Goal: Task Accomplishment & Management: Manage account settings

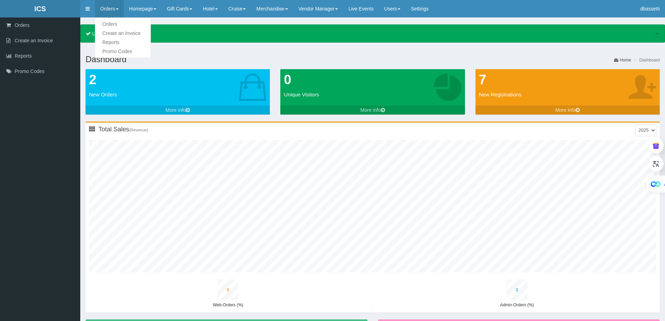
type input "0"
type input "3"
type input "0"
type input "3"
type input "0"
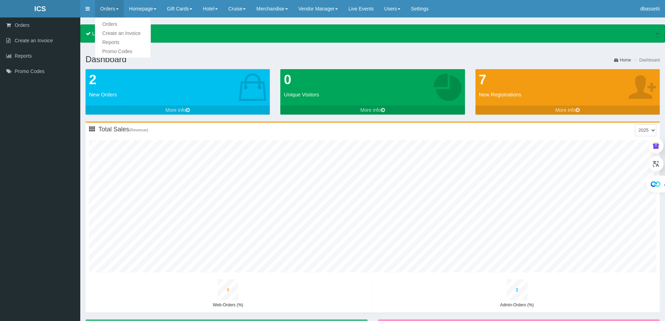
type input "4"
type input "0"
type input "4"
type input "1"
type input "3"
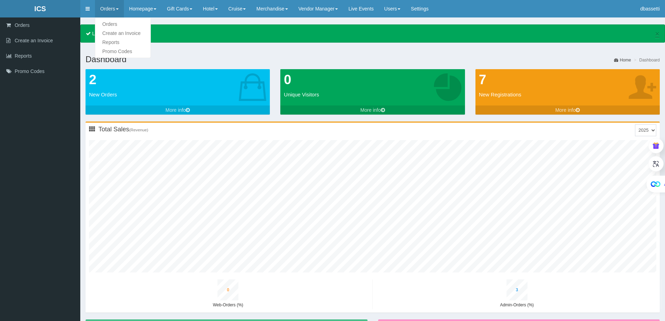
type input "0"
type input "5"
type input "0"
type input "5"
type input "1"
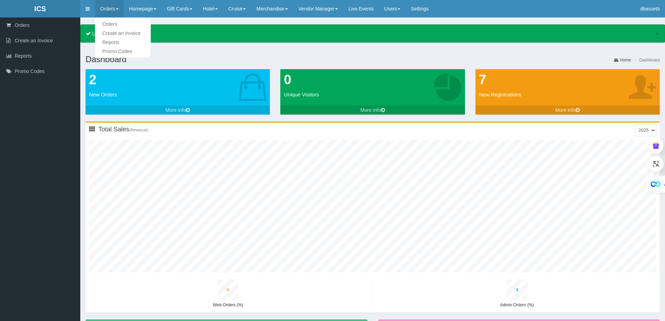
type input "4"
type input "0"
type input "6"
type input "0"
type input "6"
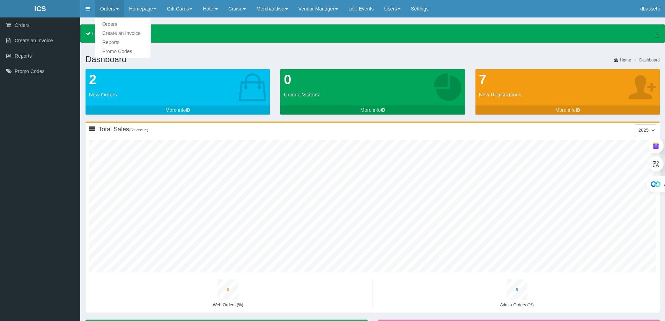
type input "1"
type input "5"
type input "0"
type input "8"
type input "0"
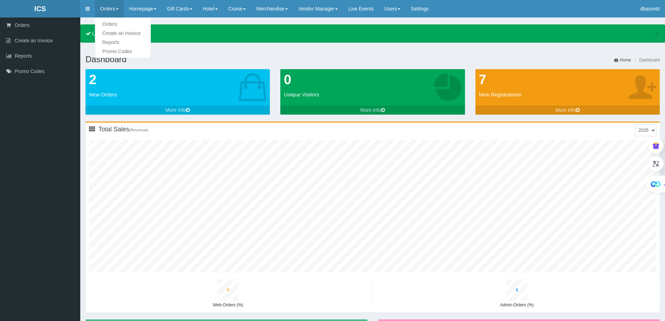
type input "7"
type input "1"
type input "6"
type input "0"
type input "9"
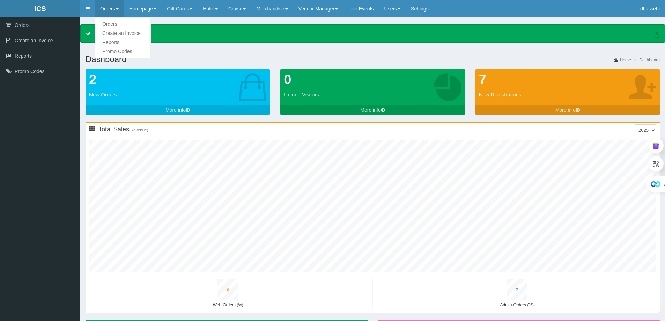
type input "0"
type input "9"
type input "1"
type input "8"
type input "0"
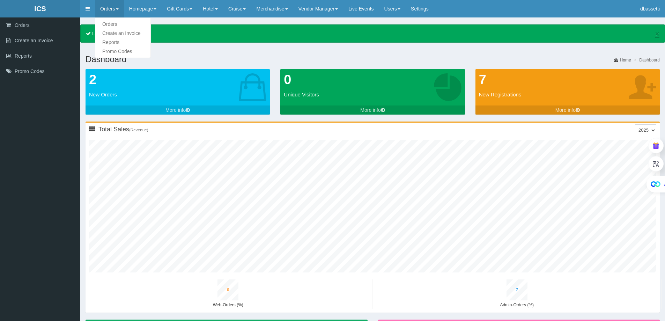
type input "11"
type input "0"
type input "10"
type input "2"
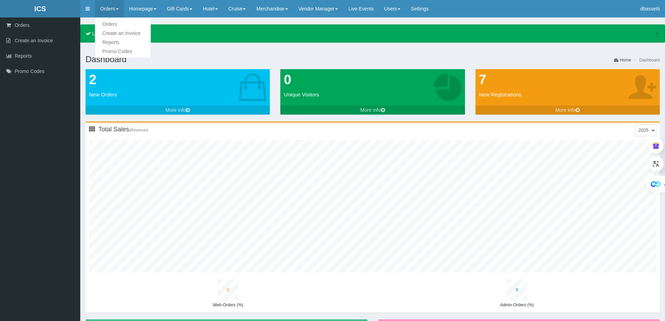
type input "9"
type input "0"
type input "12"
type input "0"
type input "12"
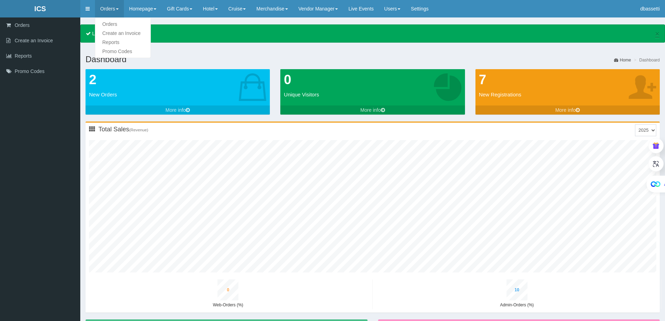
type input "2"
type input "10"
type input "0"
type input "14"
type input "0"
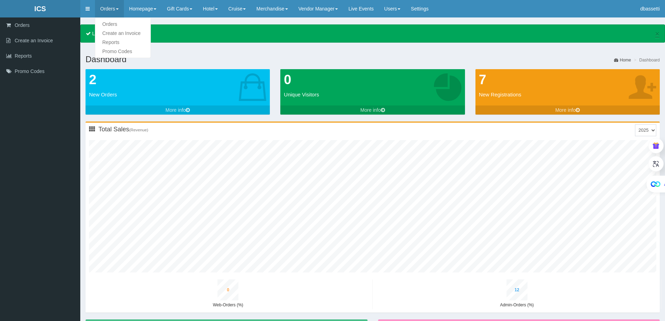
type input "14"
type input "2"
type input "12"
type input "0"
type input "16"
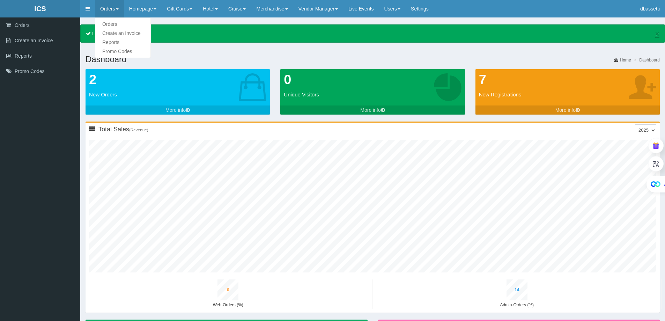
type input "1"
type input "15"
type input "3"
type input "13"
type input "0"
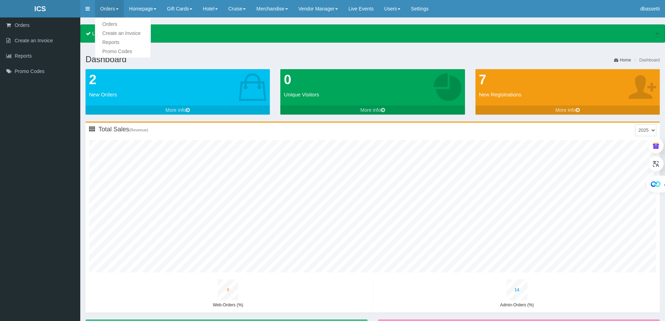
type input "18"
type input "1"
type input "17"
type input "3"
type input "15"
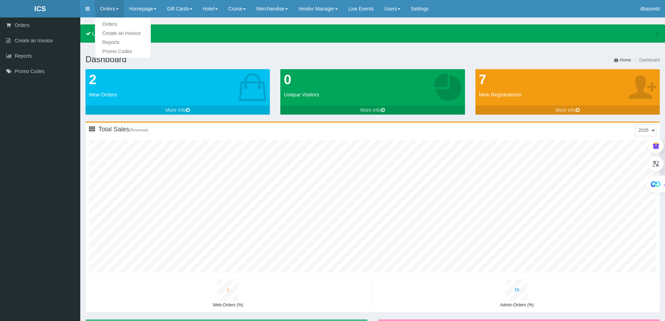
type input "0"
type input "20"
type input "1"
type input "19"
type input "3"
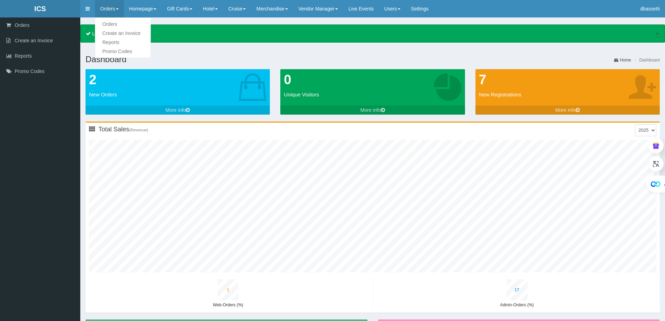
type input "17"
type input "0"
type input "22"
type input "1"
type input "22"
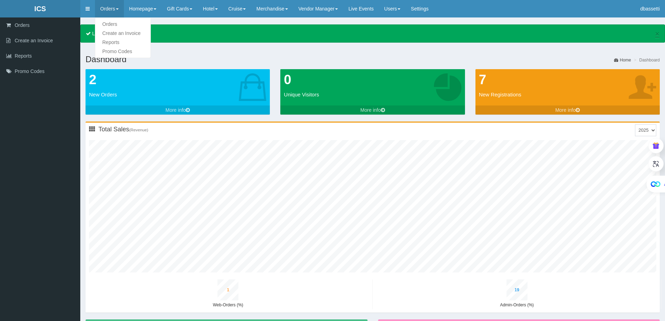
type input "4"
type input "19"
type input "1"
type input "24"
type input "1"
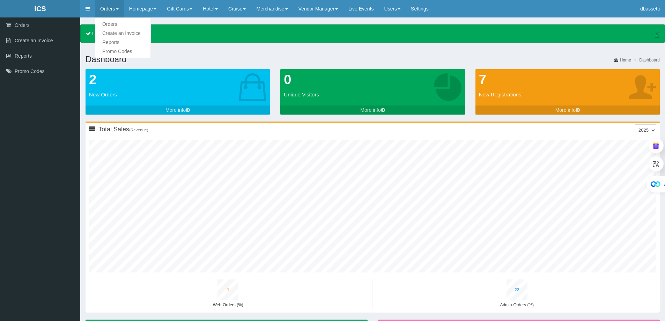
type input "24"
type input "4"
type input "21"
type input "1"
type input "26"
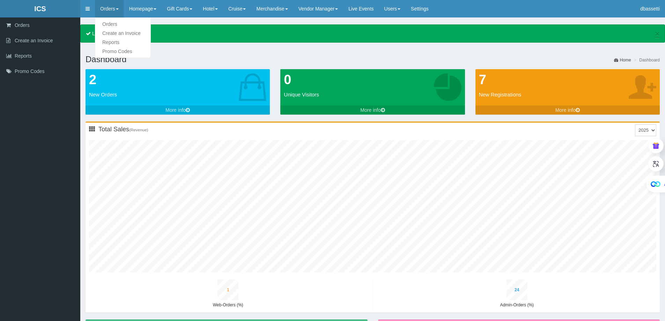
type input "1"
type input "26"
type input "4"
type input "23"
type input "1"
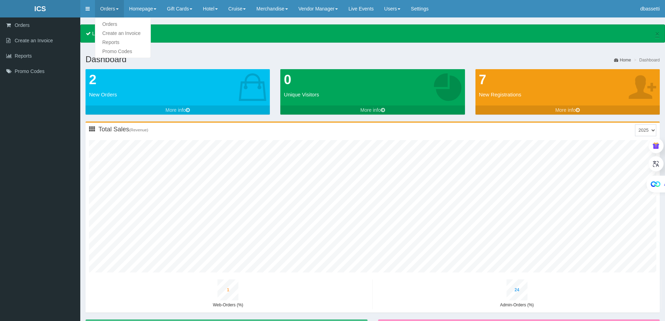
type input "29"
type input "1"
type input "28"
type input "5"
type input "24"
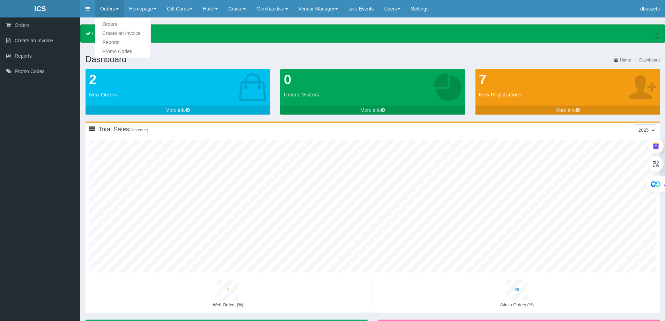
type input "1"
type input "31"
type input "1"
type input "30"
type input "5"
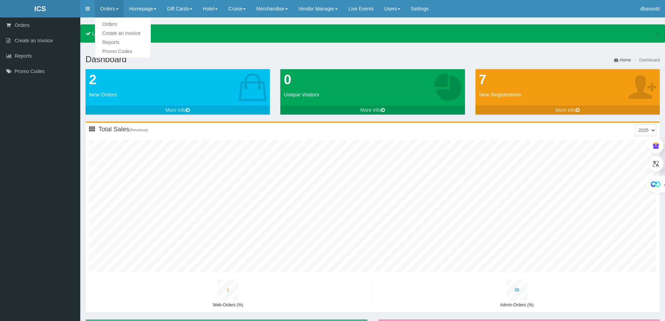
type input "26"
type input "1"
type input "33"
type input "1"
type input "33"
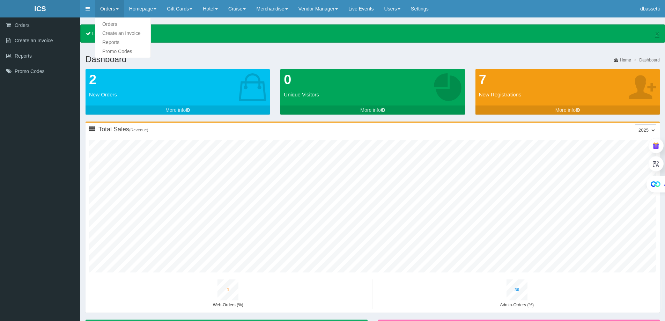
type input "5"
type input "29"
type input "1"
type input "36"
type input "1"
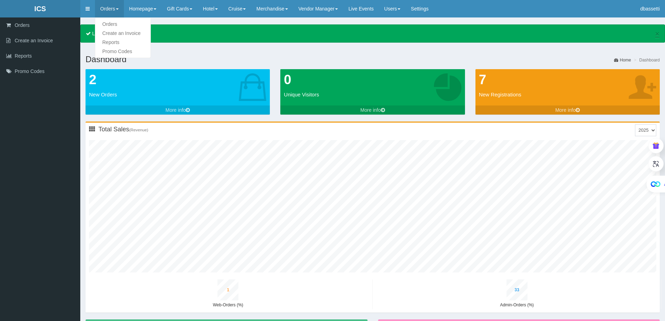
type input "35"
type input "6"
type input "31"
type input "1"
type input "38"
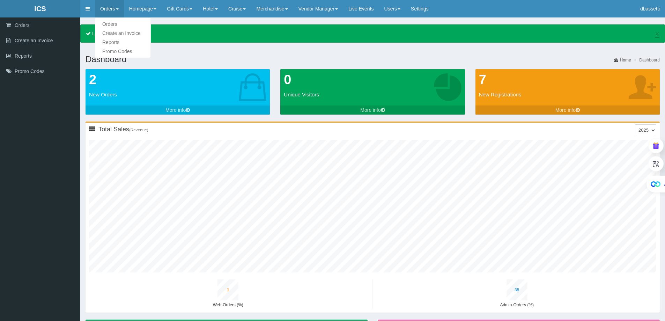
type input "1"
type input "38"
type input "6"
type input "33"
type input "1"
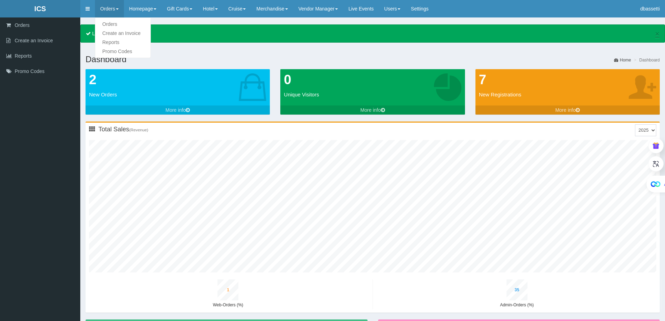
type input "41"
type input "1"
type input "40"
type input "7"
type input "35"
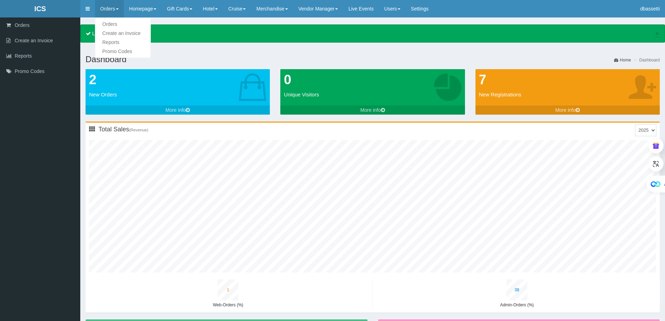
type input "1"
type input "43"
type input "2"
type input "43"
type input "7"
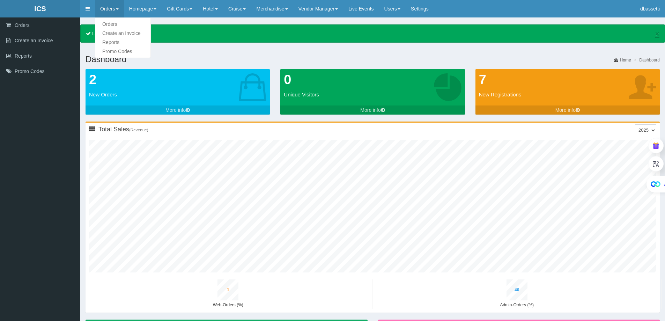
type input "37"
type input "1"
type input "46"
type input "2"
type input "45"
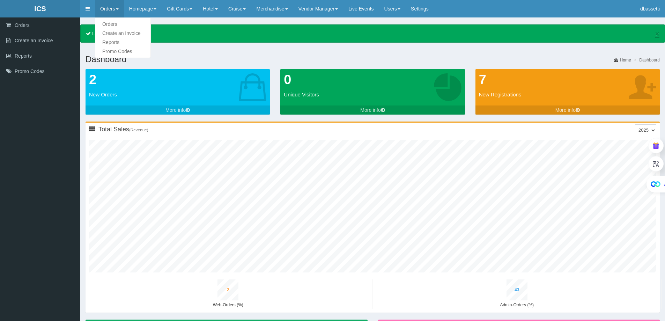
type input "7"
type input "39"
type input "1"
type input "48"
type input "2"
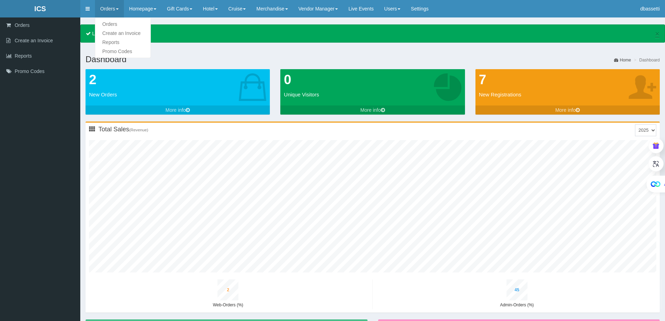
type input "47"
type input "8"
type input "41"
type input "1"
type input "51"
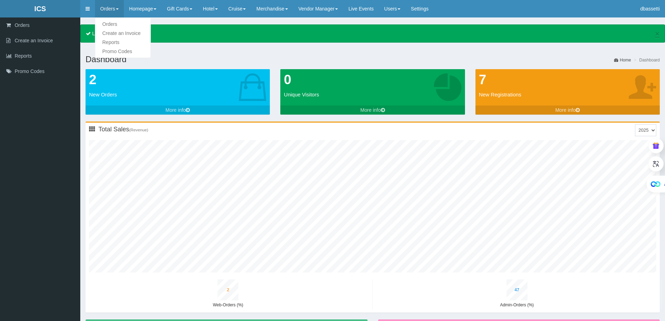
type input "2"
type input "50"
type input "8"
type input "44"
type input "1"
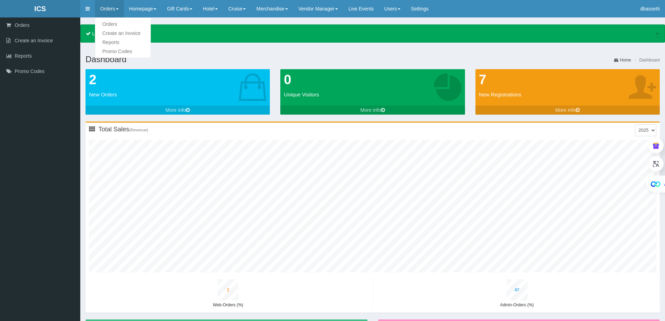
type input "54"
type input "2"
type input "53"
type input "9"
type input "46"
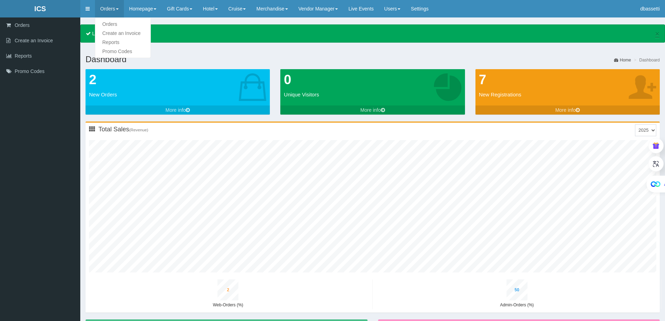
type input "1"
type input "56"
type input "2"
type input "55"
type input "9"
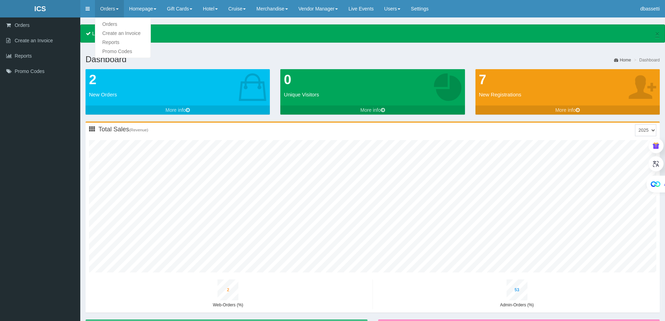
type input "48"
type input "1"
type input "59"
type input "2"
type input "58"
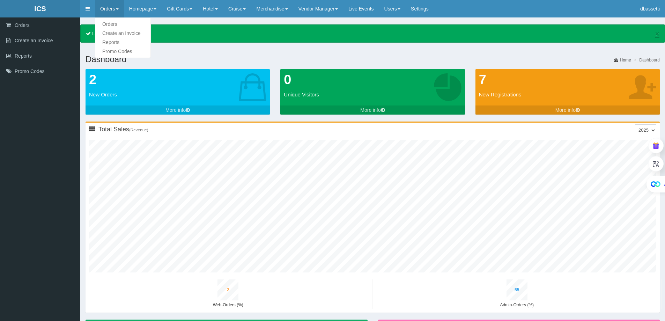
type input "9"
type input "50"
type input "1"
type input "61"
type input "2"
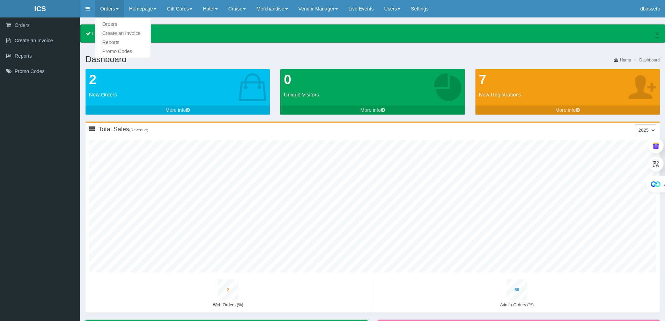
type input "60"
type input "10"
type input "52"
type input "1"
type input "63"
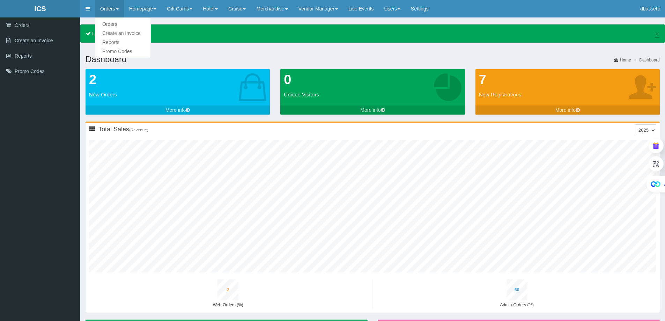
type input "2"
type input "63"
type input "10"
type input "55"
type input "1"
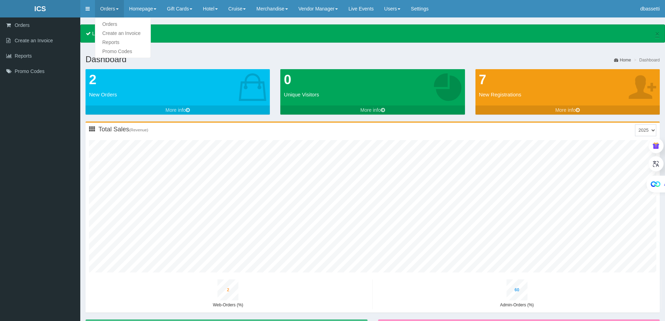
type input "66"
type input "2"
type input "65"
type input "11"
type input "57"
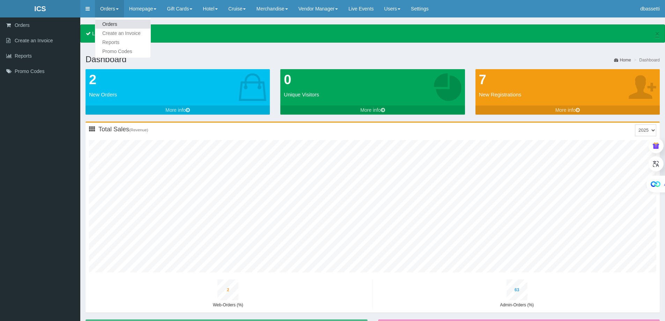
type input "2"
type input "68"
type input "2"
type input "67"
type input "11"
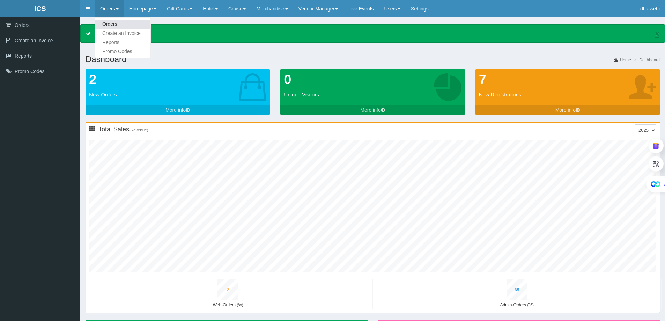
type input "59"
type input "2"
type input "71"
type input "3"
type input "70"
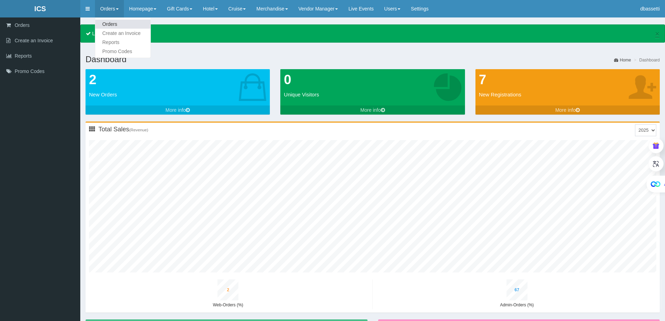
type input "11"
type input "61"
type input "2"
type input "73"
type input "3"
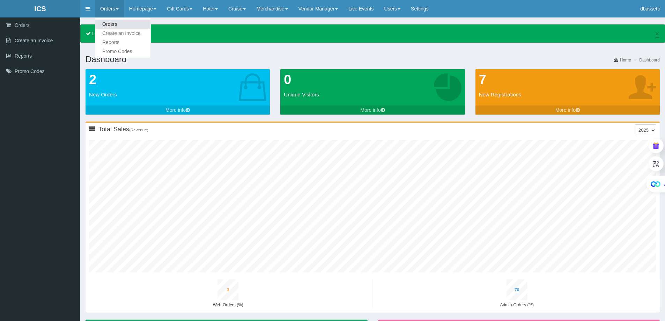
type input "72"
click at [109, 27] on link "Orders" at bounding box center [122, 24] width 55 height 9
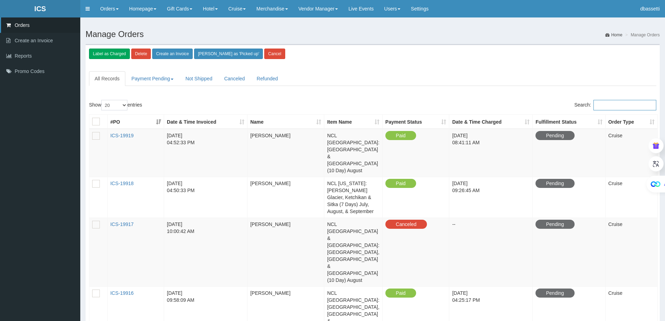
click at [614, 105] on input "Search:" at bounding box center [624, 105] width 63 height 10
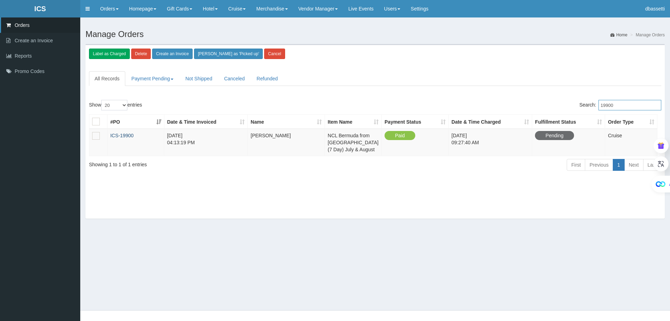
type input "19900"
click at [129, 137] on link "ICS-19900" at bounding box center [121, 136] width 23 height 6
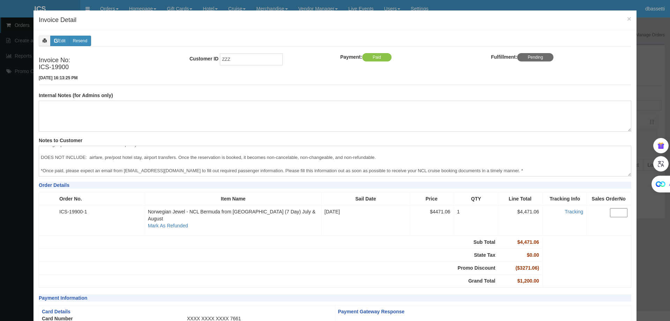
scroll to position [145, 0]
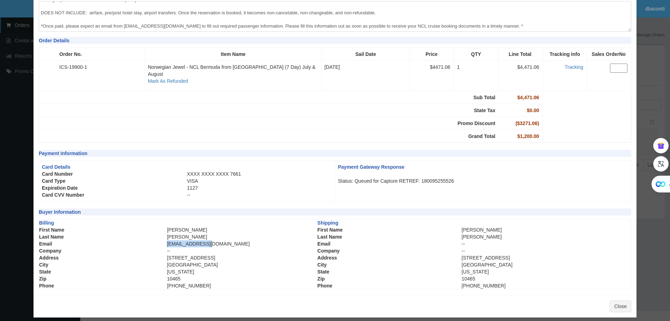
drag, startPoint x: 207, startPoint y: 236, endPoint x: 165, endPoint y: 238, distance: 41.9
click at [165, 240] on tr "Email Ehart213@aol.com" at bounding box center [178, 243] width 278 height 7
copy tr "Ehart213@aol.com"
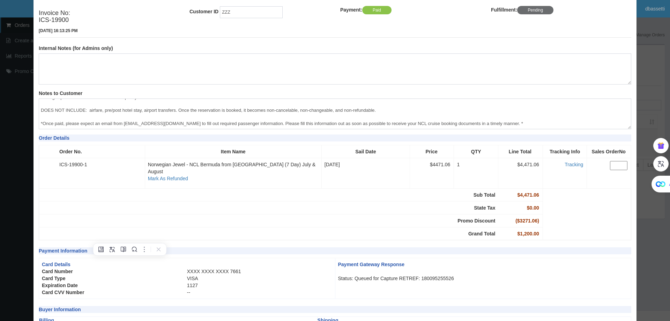
scroll to position [0, 0]
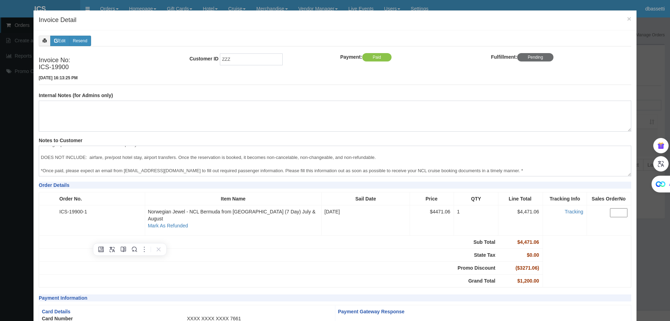
click at [627, 19] on div "× Invoice Detail" at bounding box center [335, 20] width 603 height 20
click at [627, 20] on span "×" at bounding box center [629, 19] width 4 height 8
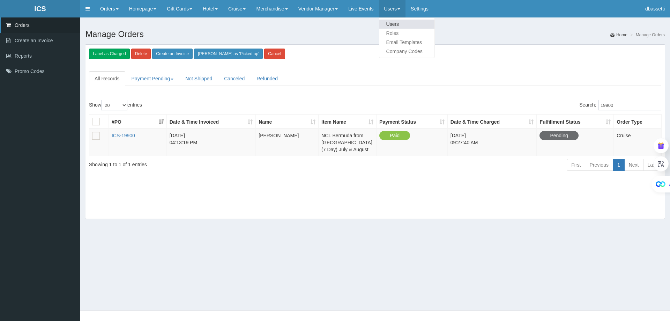
click at [408, 24] on link "Users" at bounding box center [406, 24] width 55 height 9
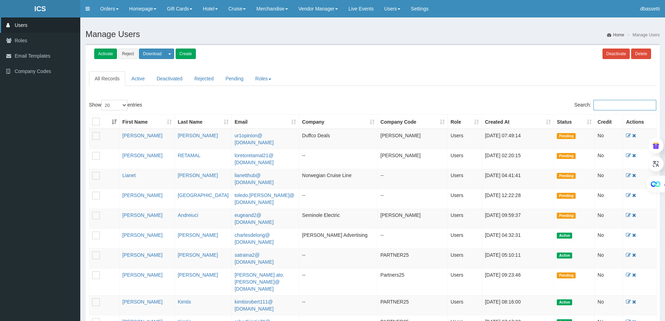
click at [612, 107] on input "Search:" at bounding box center [624, 105] width 63 height 10
paste input "Ehart213@aol.com"
click at [607, 103] on input "Ehart213@aol.com" at bounding box center [624, 105] width 63 height 10
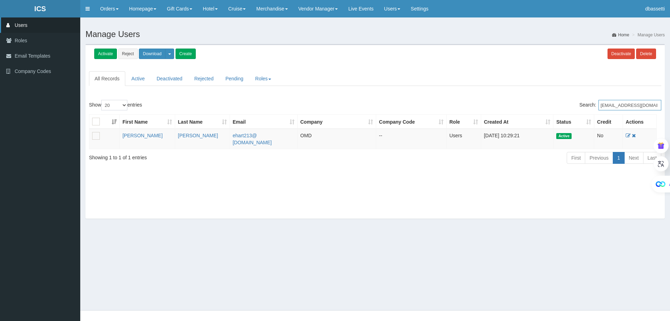
type input "Ehart213@aol.com"
drag, startPoint x: 645, startPoint y: 106, endPoint x: 584, endPoint y: 105, distance: 61.8
click at [601, 105] on input "Ehart213@aol.com" at bounding box center [630, 105] width 63 height 10
paste input "S Costin"
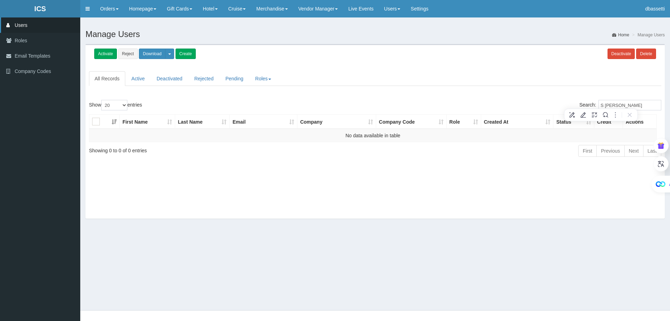
click at [554, 80] on ul "All Records Active Deactivated Rejected Pending Roles administrator users ihear…" at bounding box center [375, 78] width 572 height 15
drag, startPoint x: 605, startPoint y: 106, endPoint x: 590, endPoint y: 108, distance: 15.4
click at [591, 107] on label "Search: S Costin" at bounding box center [620, 105] width 82 height 10
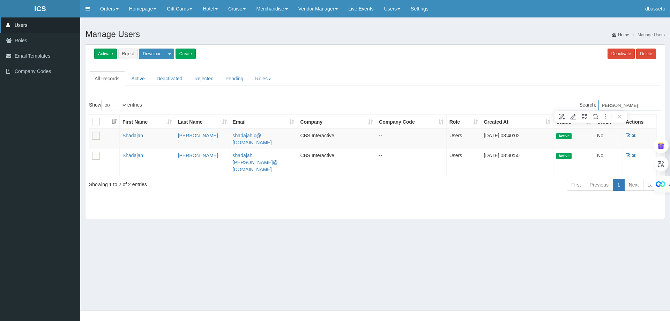
type input "Costin"
drag, startPoint x: 634, startPoint y: 101, endPoint x: 562, endPoint y: 103, distance: 71.9
click at [563, 103] on div "Search: Costin" at bounding box center [520, 106] width 281 height 12
paste input "Nicole Martucci"
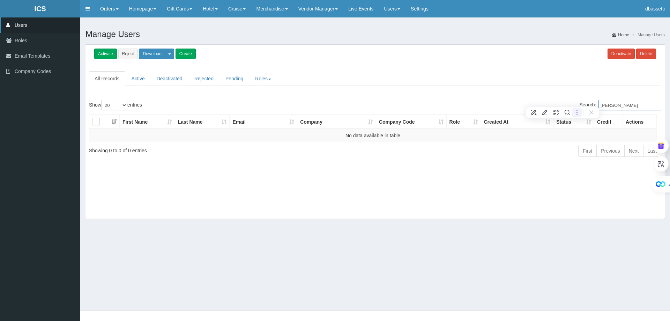
drag, startPoint x: 615, startPoint y: 105, endPoint x: 551, endPoint y: 109, distance: 64.0
click at [576, 108] on html "ICS ICS Toggle navigation Orders Orders Create an Invoice Reports Promo Codes H…" at bounding box center [335, 160] width 670 height 321
type input "tucci"
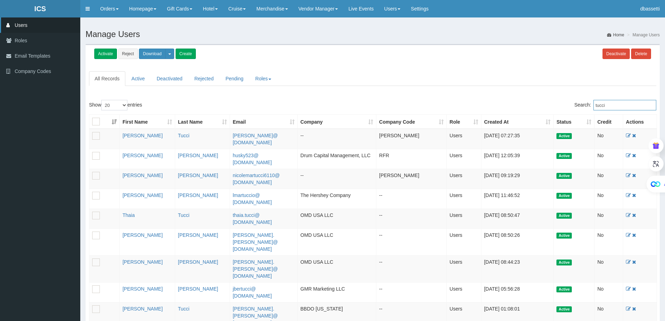
drag, startPoint x: 628, startPoint y: 105, endPoint x: 592, endPoint y: 107, distance: 36.0
click at [592, 107] on label "Search: tucci" at bounding box center [615, 105] width 82 height 10
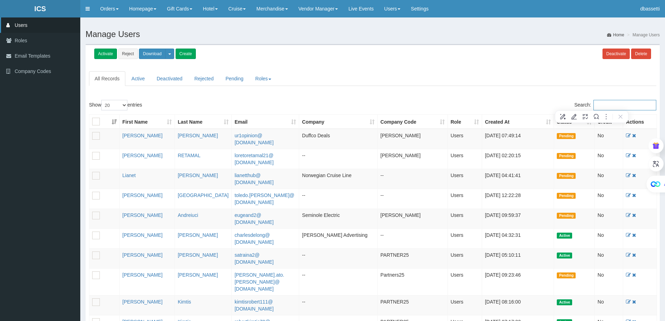
paste input "Nicole Martucci"
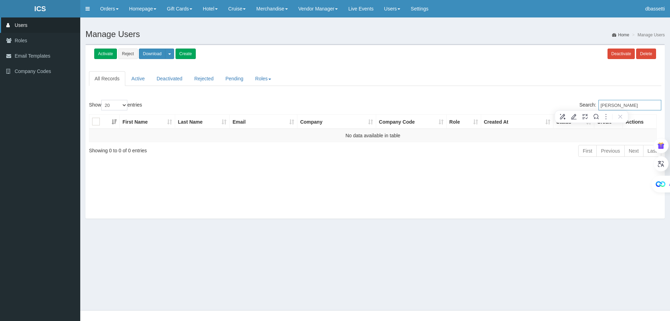
drag, startPoint x: 609, startPoint y: 105, endPoint x: 588, endPoint y: 105, distance: 21.3
click at [588, 105] on label "Search: Nicole Martucci" at bounding box center [620, 105] width 82 height 10
click at [622, 104] on input "Martucci" at bounding box center [630, 105] width 63 height 10
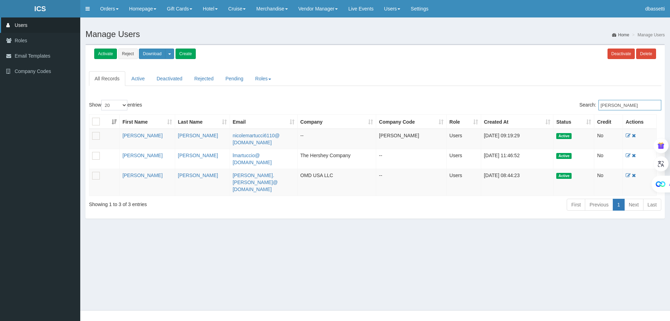
type input "Martucci"
drag, startPoint x: 625, startPoint y: 105, endPoint x: 580, endPoint y: 104, distance: 45.4
click at [580, 104] on label "Search: Martucci" at bounding box center [620, 105] width 82 height 10
paste input "Brown.maureen28@yahoo.com"
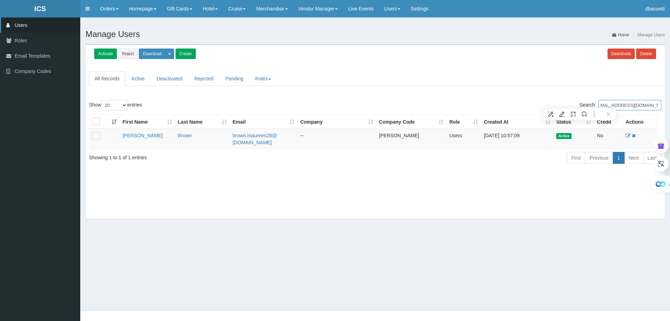
type input "Brown.maureen28@yahoo.com"
drag, startPoint x: 600, startPoint y: 105, endPoint x: 670, endPoint y: 113, distance: 69.9
click at [670, 113] on div "Activate Reject Download User Report Magazine Subscribers Credit Report Text Su…" at bounding box center [375, 135] width 590 height 182
paste input "lhorvath@ashforth.com"
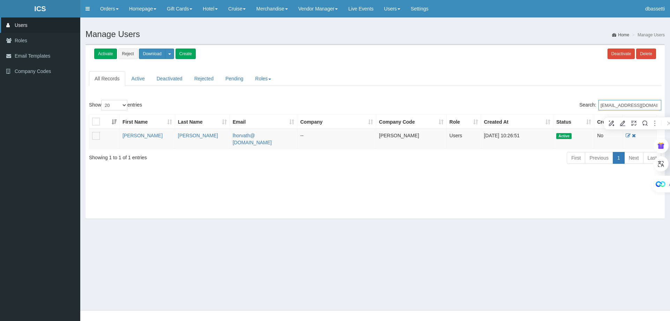
type input "lhorvath@ashforth.com"
drag, startPoint x: 650, startPoint y: 105, endPoint x: 582, endPoint y: 105, distance: 68.1
click at [583, 104] on label "Search: lhorvath@ashforth.com" at bounding box center [620, 105] width 82 height 10
paste input "ehart213@aol.com"
click at [611, 106] on input "ehart213@aol.com" at bounding box center [630, 105] width 63 height 10
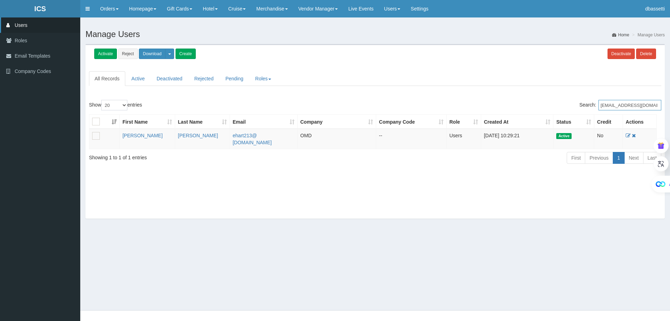
type input "ehart213@aol.com"
drag, startPoint x: 640, startPoint y: 105, endPoint x: 585, endPoint y: 106, distance: 55.5
click at [588, 100] on label "Search: ehart213@aol.com" at bounding box center [620, 105] width 82 height 10
paste input "GPFOX17@yahoo.com"
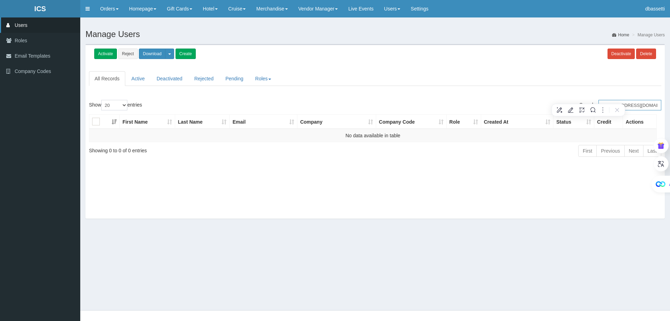
type input "GPFOX17@yahoo.com"
drag, startPoint x: 651, startPoint y: 104, endPoint x: 557, endPoint y: 103, distance: 93.9
click at [554, 104] on html "ICS ICS Toggle navigation Orders Orders Create an Invoice Reports Promo Codes H…" at bounding box center [335, 160] width 670 height 321
paste input "Yeni Ruslim"
click at [577, 84] on ul "All Records Active Deactivated Rejected Pending Roles administrator users ihear…" at bounding box center [375, 78] width 572 height 15
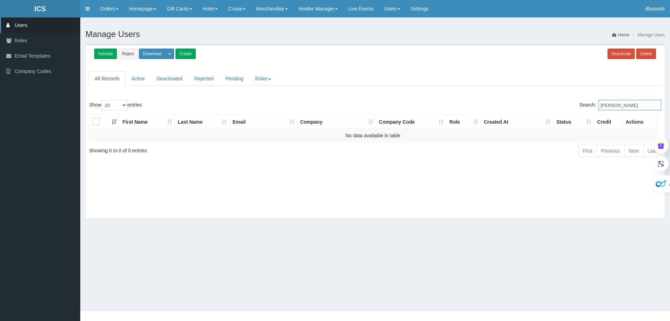
click at [612, 105] on input "Yeni Ruslim" at bounding box center [630, 105] width 63 height 10
click at [610, 104] on input "Yeni Ruslim" at bounding box center [630, 105] width 63 height 10
drag, startPoint x: 610, startPoint y: 105, endPoint x: 582, endPoint y: 105, distance: 27.9
click at [583, 104] on label "Search: Yeni Ruslim" at bounding box center [620, 105] width 82 height 10
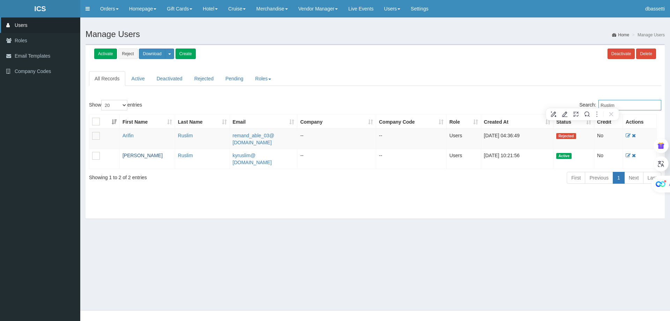
type input "Ruslim"
click at [133, 156] on link "Kathleen" at bounding box center [143, 156] width 40 height 6
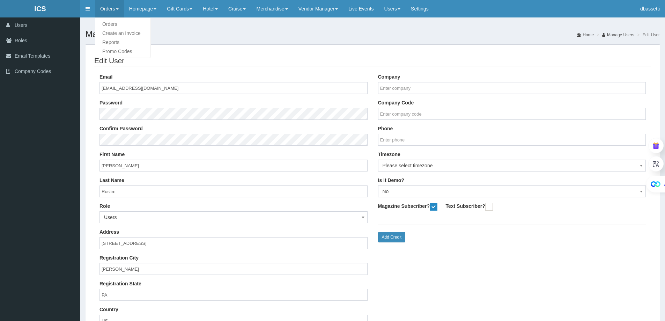
click at [113, 6] on link "Orders" at bounding box center [109, 8] width 29 height 17
click at [115, 26] on link "Orders" at bounding box center [122, 24] width 55 height 9
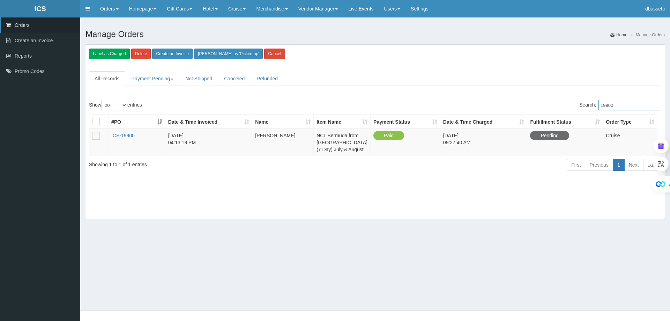
drag, startPoint x: 634, startPoint y: 103, endPoint x: 616, endPoint y: 103, distance: 17.8
click at [616, 103] on input "19900" at bounding box center [630, 105] width 63 height 10
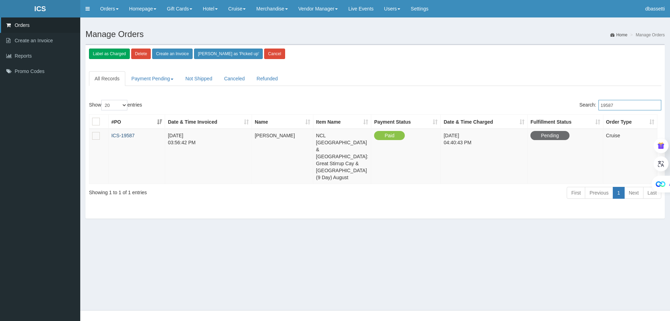
type input "19587"
click at [129, 136] on link "ICS-19587" at bounding box center [122, 136] width 23 height 6
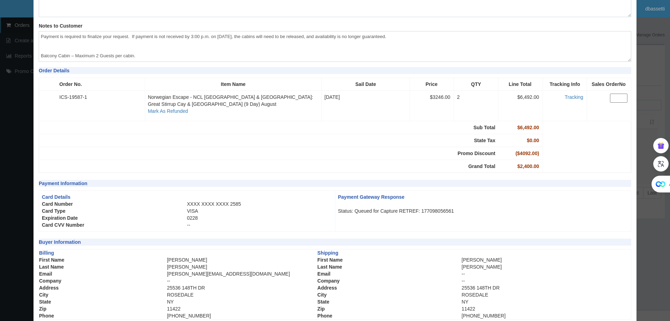
scroll to position [151, 0]
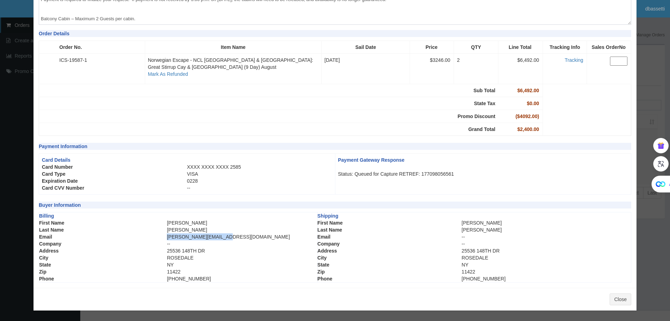
drag, startPoint x: 224, startPoint y: 237, endPoint x: 163, endPoint y: 236, distance: 60.4
click at [163, 236] on tr "Email [PERSON_NAME][EMAIL_ADDRESS][DOMAIN_NAME]" at bounding box center [178, 236] width 278 height 7
copy tr "[PERSON_NAME][EMAIL_ADDRESS][DOMAIN_NAME]"
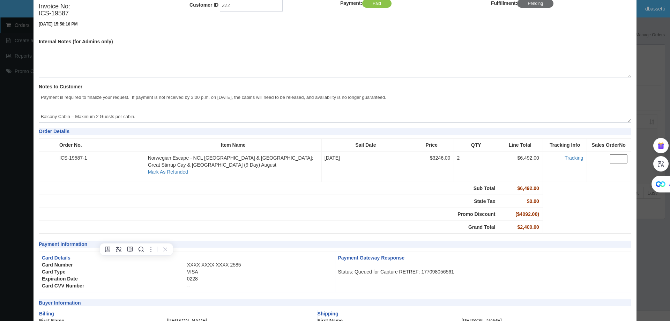
scroll to position [0, 0]
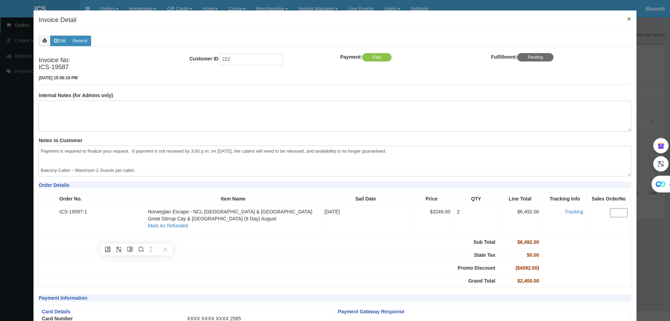
click at [627, 15] on span "×" at bounding box center [629, 19] width 4 height 8
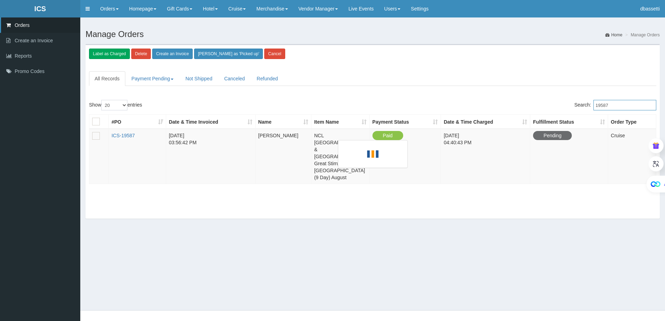
drag, startPoint x: 625, startPoint y: 104, endPoint x: 582, endPoint y: 105, distance: 43.3
click at [582, 105] on label "Search: 19587" at bounding box center [615, 105] width 82 height 10
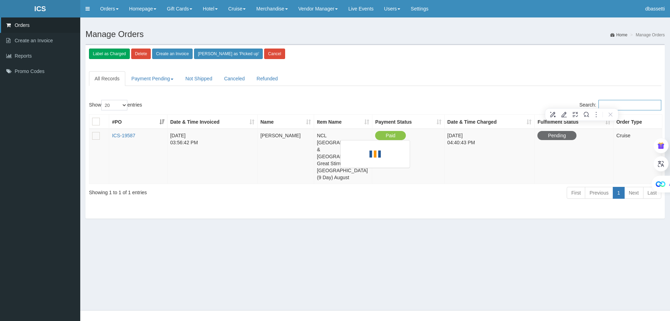
paste input "[PERSON_NAME][EMAIL_ADDRESS][DOMAIN_NAME]"
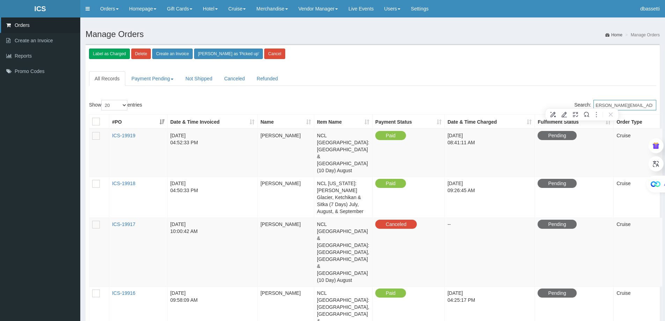
click at [602, 103] on input "[PERSON_NAME][EMAIL_ADDRESS][DOMAIN_NAME]" at bounding box center [624, 105] width 63 height 10
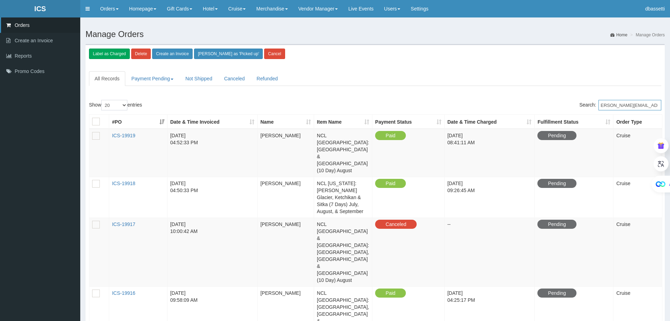
scroll to position [0, 0]
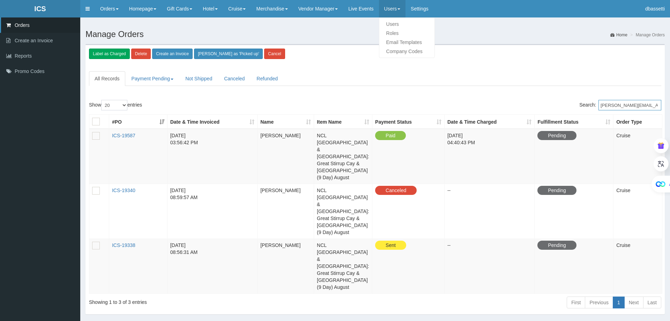
type input "[PERSON_NAME][EMAIL_ADDRESS][DOMAIN_NAME]"
drag, startPoint x: 409, startPoint y: 14, endPoint x: 408, endPoint y: 9, distance: 5.0
click at [406, 14] on link "Users" at bounding box center [392, 8] width 27 height 17
click at [406, 20] on link "Users" at bounding box center [406, 24] width 55 height 9
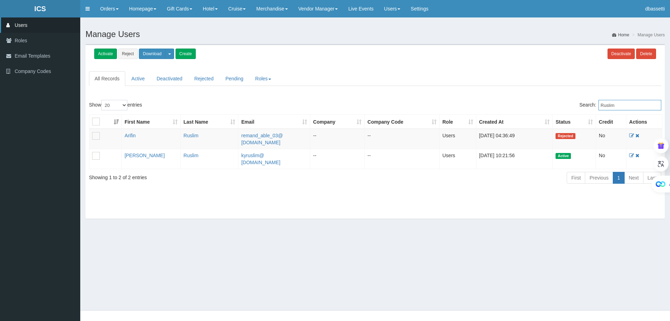
drag, startPoint x: 630, startPoint y: 106, endPoint x: 571, endPoint y: 101, distance: 59.6
click at [571, 101] on div "Search: [PERSON_NAME]" at bounding box center [520, 106] width 281 height 12
paste input "[PERSON_NAME][EMAIL_ADDRESS][DOMAIN_NAME]"
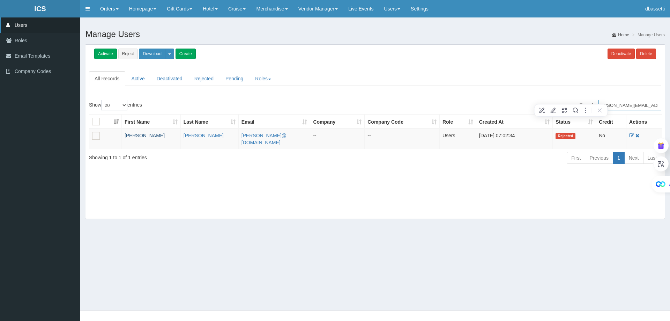
type input "[PERSON_NAME][EMAIL_ADDRESS][DOMAIN_NAME]"
click at [132, 135] on link "[PERSON_NAME]" at bounding box center [145, 136] width 40 height 6
drag, startPoint x: 604, startPoint y: 105, endPoint x: 670, endPoint y: 111, distance: 66.3
click at [670, 110] on div "Activate Reject Download User Report Magazine Subscribers Credit Report Text Su…" at bounding box center [375, 135] width 590 height 182
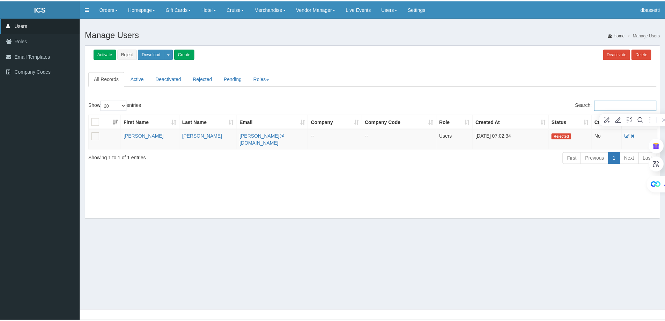
scroll to position [0, 0]
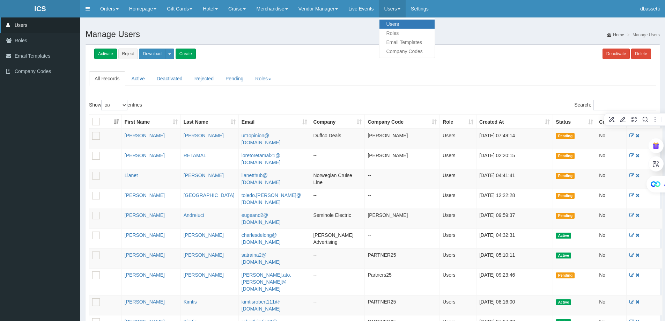
click at [406, 23] on link "Users" at bounding box center [406, 24] width 55 height 9
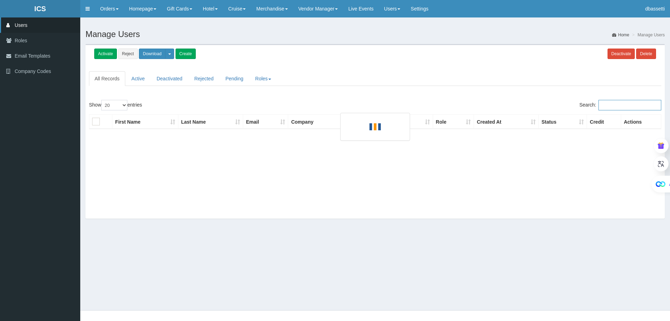
click at [605, 107] on input "Search:" at bounding box center [630, 105] width 63 height 10
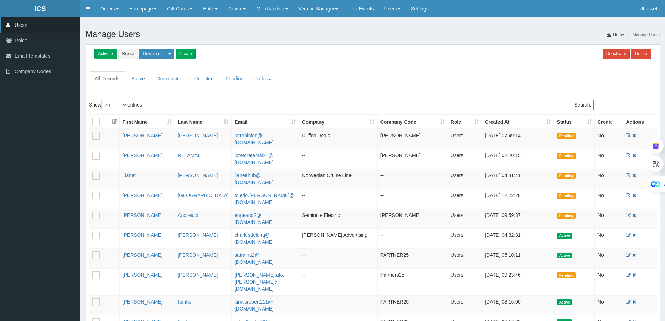
paste input "[EMAIL_ADDRESS][DOMAIN_NAME]"
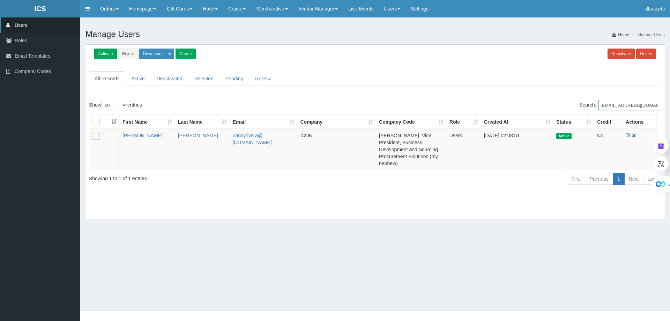
type input "[EMAIL_ADDRESS][DOMAIN_NAME]"
click at [406, 24] on link "Users" at bounding box center [406, 24] width 55 height 9
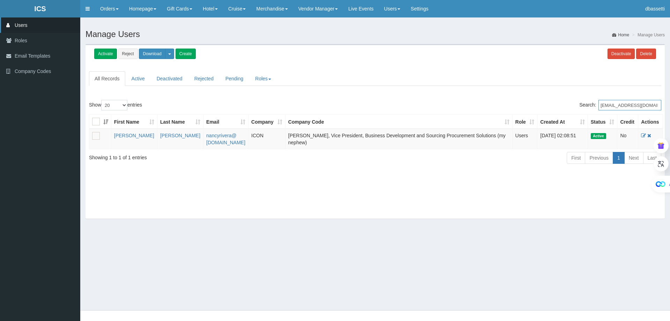
drag, startPoint x: 652, startPoint y: 105, endPoint x: 591, endPoint y: 109, distance: 61.6
click at [592, 109] on label "Search: nancyrivera@aol.com" at bounding box center [620, 105] width 82 height 10
paste input "nadine.dicks124@gmail.com"
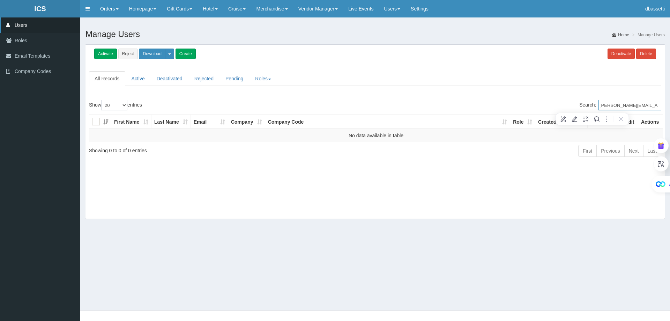
type input "nadine.dicks124@gmail.com"
drag, startPoint x: 657, startPoint y: 105, endPoint x: 558, endPoint y: 108, distance: 99.2
click at [558, 107] on div "Search: nadine.dicks124@gmail.com" at bounding box center [520, 106] width 281 height 12
paste input "Kathleen Ruslim"
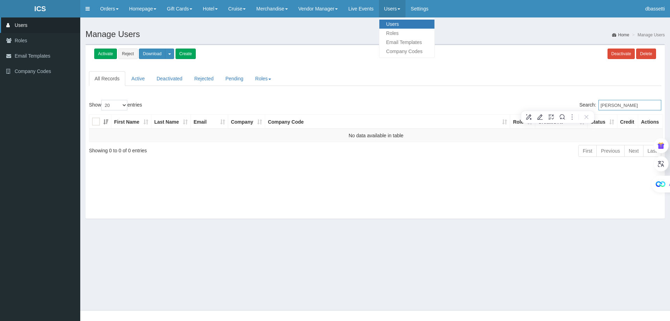
type input "Kathleen Ruslim"
click at [400, 21] on link "Users" at bounding box center [406, 24] width 55 height 9
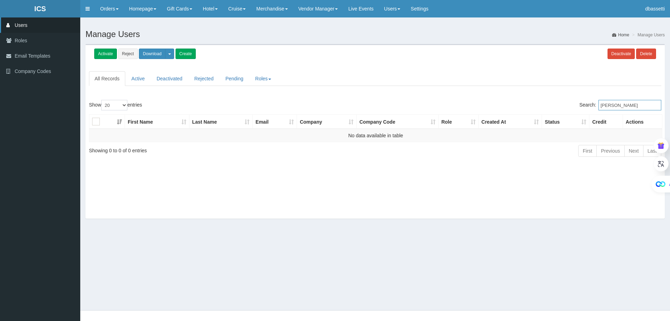
drag, startPoint x: 620, startPoint y: 103, endPoint x: 551, endPoint y: 102, distance: 68.8
click at [560, 102] on div "Search: [PERSON_NAME]" at bounding box center [520, 106] width 281 height 12
click at [620, 105] on input "Ruslim" at bounding box center [630, 105] width 63 height 10
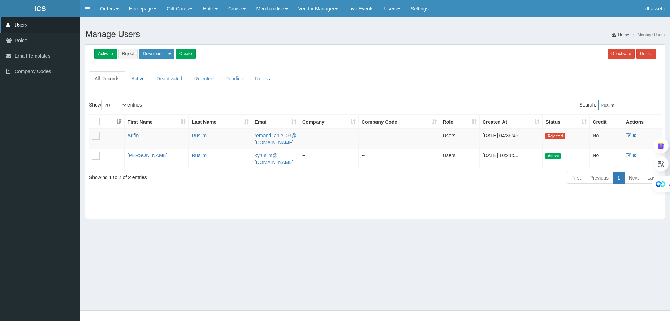
type input "Ruslim"
drag, startPoint x: 624, startPoint y: 105, endPoint x: 598, endPoint y: 108, distance: 26.3
click at [601, 106] on input "Ruslim" at bounding box center [630, 105] width 63 height 10
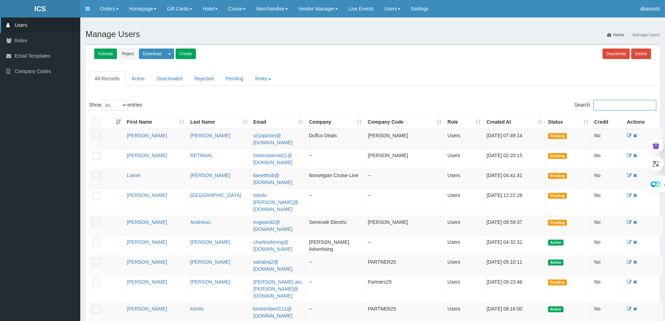
click at [595, 110] on input "Search:" at bounding box center [624, 105] width 63 height 10
paste input "donnaizzard@gmail.com"
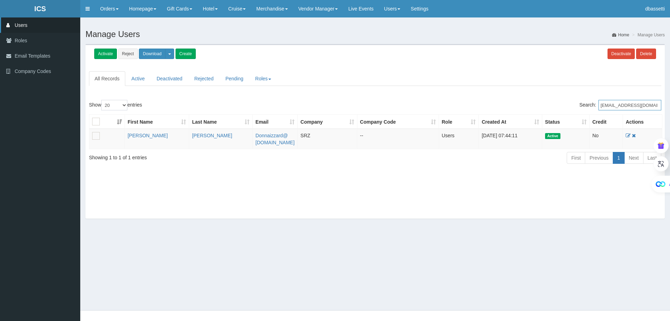
drag, startPoint x: 651, startPoint y: 104, endPoint x: 584, endPoint y: 105, distance: 67.7
click at [584, 105] on label "Search: donnaizzard@gmail.com" at bounding box center [620, 105] width 82 height 10
paste input "rossananevels"
type input "rossananevels@gmail.com"
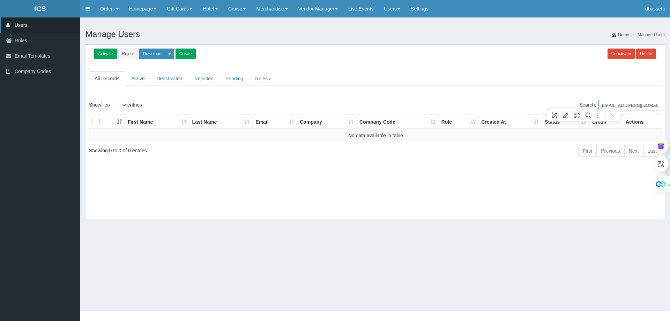
drag, startPoint x: 656, startPoint y: 106, endPoint x: 579, endPoint y: 106, distance: 77.1
click at [579, 106] on label "Search: rossananevels@gmail.com" at bounding box center [620, 105] width 82 height 10
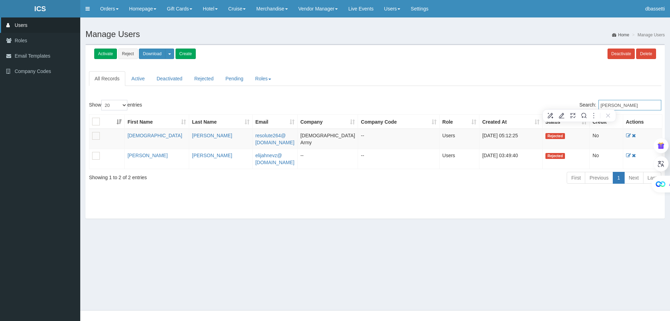
click at [600, 106] on input "Nevels" at bounding box center [630, 105] width 63 height 10
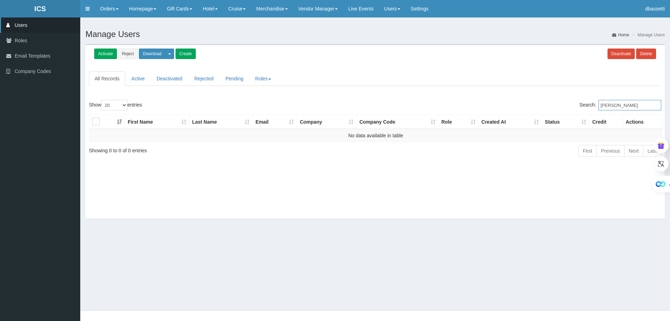
drag, startPoint x: 622, startPoint y: 104, endPoint x: 580, endPoint y: 105, distance: 41.2
click at [580, 105] on label "Search: Roseanna Nevels" at bounding box center [620, 105] width 82 height 10
click at [656, 103] on input "Rosanna Nevels" at bounding box center [630, 105] width 63 height 10
type input "Rosanna Nevels"
drag, startPoint x: 634, startPoint y: 105, endPoint x: 602, endPoint y: 105, distance: 31.8
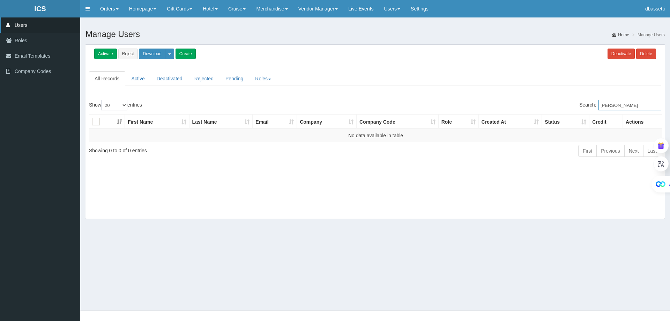
click at [602, 105] on input "Rosanna Nevels" at bounding box center [630, 105] width 63 height 10
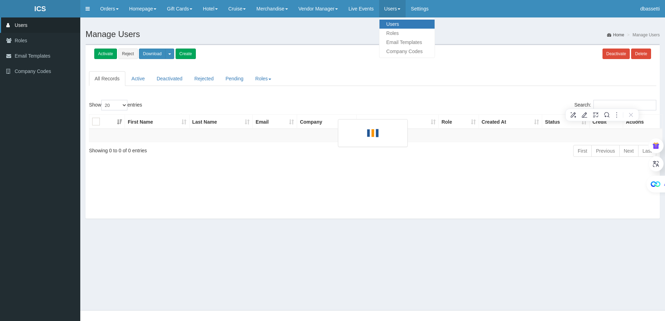
click at [398, 25] on link "Users" at bounding box center [406, 24] width 55 height 9
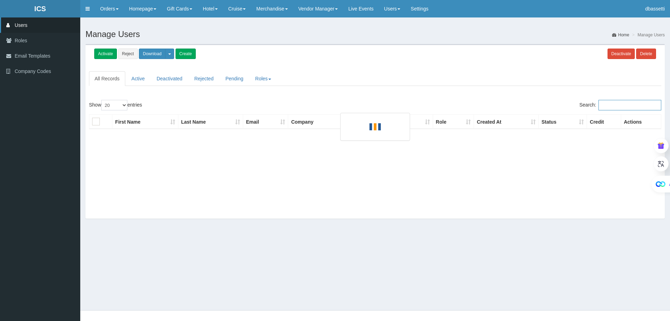
click at [606, 106] on input "Search:" at bounding box center [630, 105] width 63 height 10
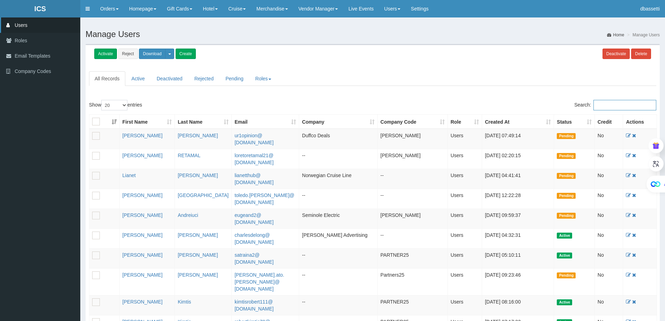
paste input "Howard Goldberg"
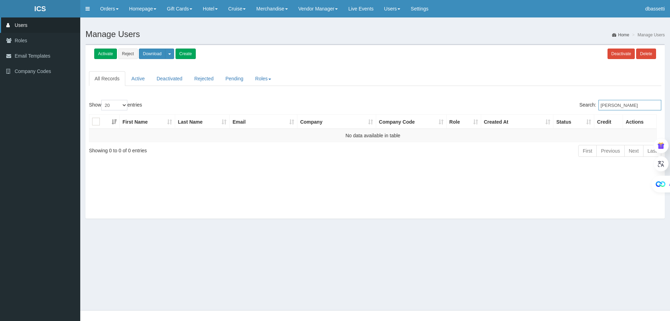
drag, startPoint x: 619, startPoint y: 104, endPoint x: 574, endPoint y: 109, distance: 44.9
click at [577, 108] on div "Search: Howard Goldberg" at bounding box center [520, 106] width 281 height 12
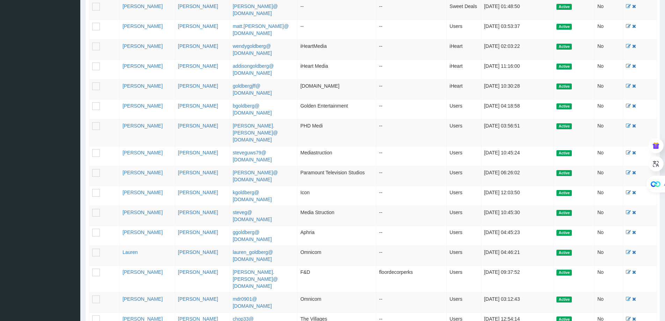
scroll to position [209, 0]
type input "Goldberg"
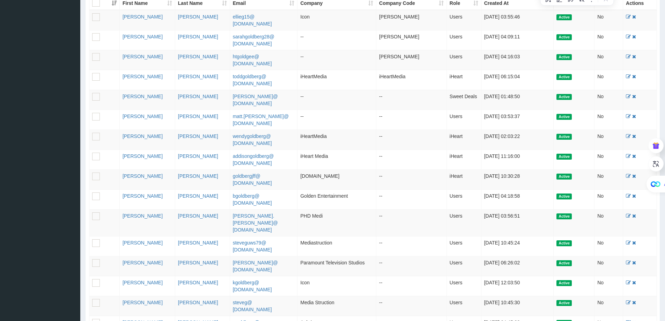
scroll to position [0, 0]
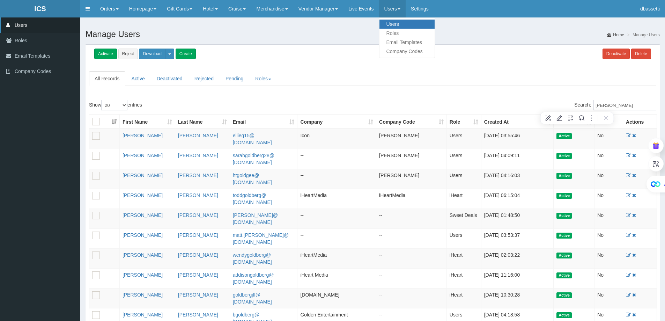
click at [403, 23] on link "Users" at bounding box center [406, 24] width 55 height 9
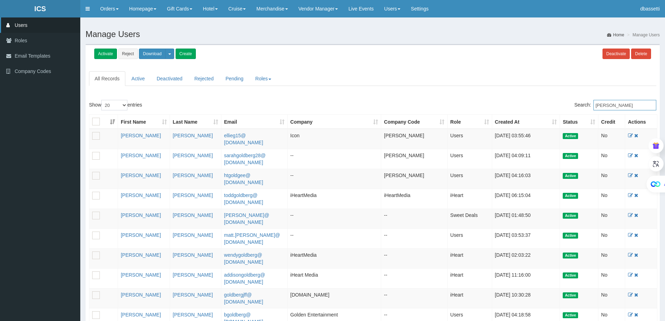
drag, startPoint x: 634, startPoint y: 104, endPoint x: 577, endPoint y: 101, distance: 57.3
click at [587, 102] on label "Search: [PERSON_NAME]" at bounding box center [615, 105] width 82 height 10
paste input "[PERSON_NAME]"
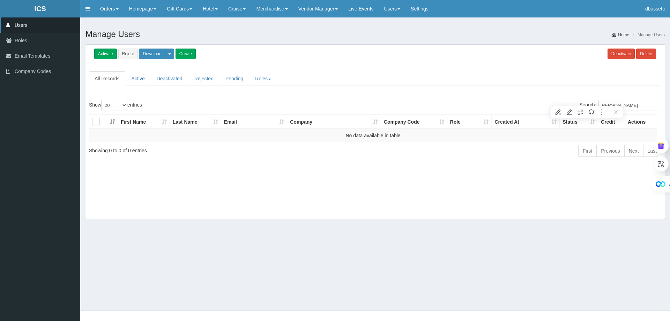
click at [625, 84] on ul "All Records Active Deactivated Rejected Pending Roles administrator users ihear…" at bounding box center [375, 78] width 572 height 15
drag, startPoint x: 614, startPoint y: 105, endPoint x: 540, endPoint y: 109, distance: 73.4
click at [543, 109] on div "Search: [PERSON_NAME]" at bounding box center [520, 106] width 281 height 12
type input "Papagorgio"
drag, startPoint x: 639, startPoint y: 108, endPoint x: 562, endPoint y: 108, distance: 76.8
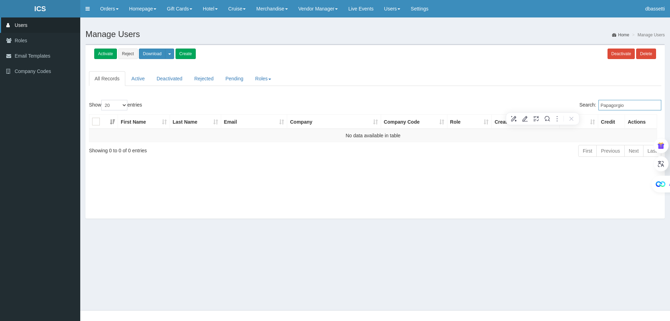
click at [562, 108] on div "Search: Papagorgio" at bounding box center [520, 106] width 281 height 12
paste input "[EMAIL_ADDRESS][DOMAIN_NAME]"
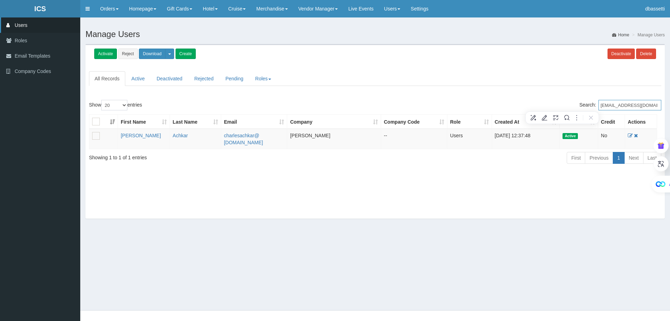
type input "[EMAIL_ADDRESS][DOMAIN_NAME]"
drag, startPoint x: 602, startPoint y: 105, endPoint x: 670, endPoint y: 106, distance: 68.1
click at [670, 106] on div "Activate Reject Download User Report Magazine Subscribers Credit Report Text Su…" at bounding box center [375, 135] width 590 height 182
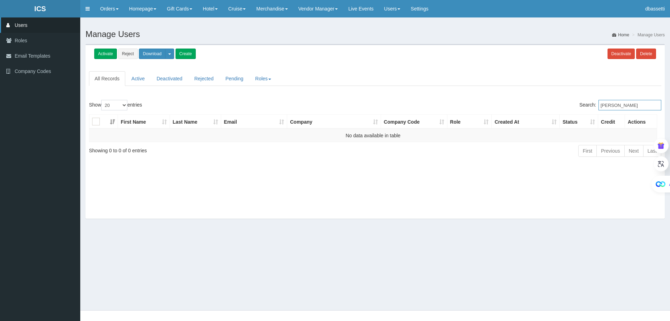
click at [621, 106] on input "[PERSON_NAME]" at bounding box center [630, 105] width 63 height 10
drag, startPoint x: 619, startPoint y: 104, endPoint x: 572, endPoint y: 110, distance: 47.5
click at [572, 110] on div "Search: [PERSON_NAME]" at bounding box center [520, 106] width 281 height 12
type input "[PERSON_NAME]"
drag, startPoint x: 650, startPoint y: 104, endPoint x: 557, endPoint y: 109, distance: 92.6
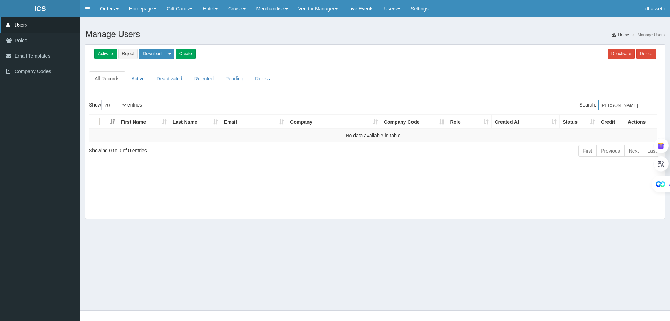
click at [557, 109] on div "Search: [PERSON_NAME]" at bounding box center [520, 106] width 281 height 12
paste input "[PERSON_NAME]"
type input "[PERSON_NAME]"
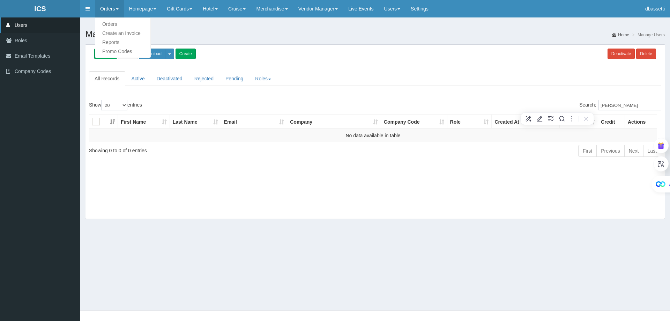
click at [105, 19] on ul "Orders Create an Invoice Reports Promo Codes" at bounding box center [123, 37] width 56 height 40
click at [106, 22] on link "Orders" at bounding box center [122, 24] width 55 height 9
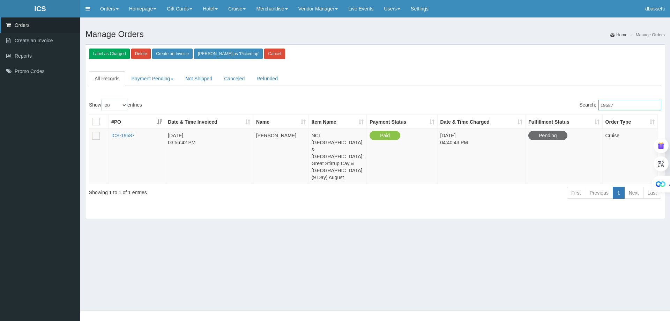
drag, startPoint x: 629, startPoint y: 108, endPoint x: 566, endPoint y: 110, distance: 62.5
click at [628, 108] on input "19587" at bounding box center [630, 105] width 63 height 10
click at [535, 112] on div "Show 20 40 100 500 All entries Search: 19587 #PO Date & Time Invoiced Name Item…" at bounding box center [375, 150] width 572 height 101
click at [638, 103] on input "19587" at bounding box center [630, 105] width 63 height 10
type input "18548"
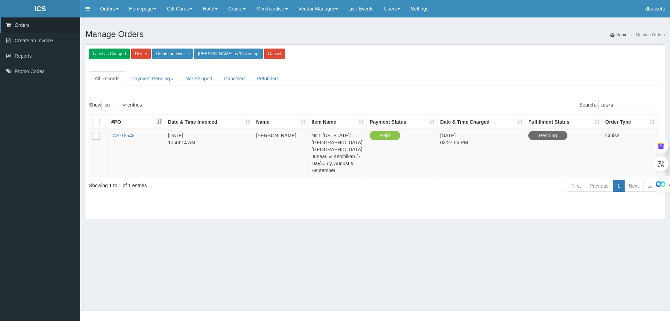
drag, startPoint x: 254, startPoint y: 135, endPoint x: 295, endPoint y: 136, distance: 40.9
click at [295, 136] on td "[PERSON_NAME]" at bounding box center [280, 153] width 55 height 48
copy td "[PERSON_NAME]"
click at [398, 21] on link "Users" at bounding box center [406, 24] width 55 height 9
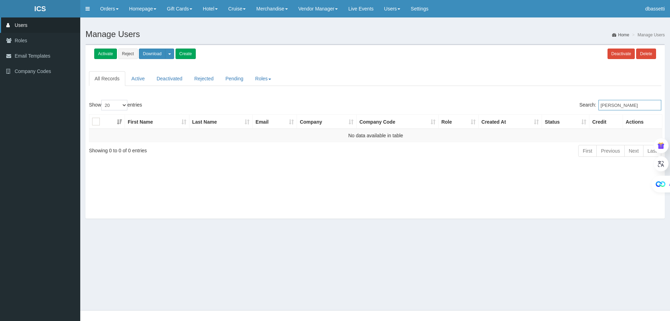
drag, startPoint x: 626, startPoint y: 104, endPoint x: 565, endPoint y: 103, distance: 60.7
click at [565, 103] on div "Search: [PERSON_NAME]" at bounding box center [520, 106] width 281 height 12
paste input "[PERSON_NAME]"
drag, startPoint x: 621, startPoint y: 105, endPoint x: 617, endPoint y: 105, distance: 3.9
click at [617, 105] on input "[PERSON_NAME]" at bounding box center [630, 105] width 63 height 10
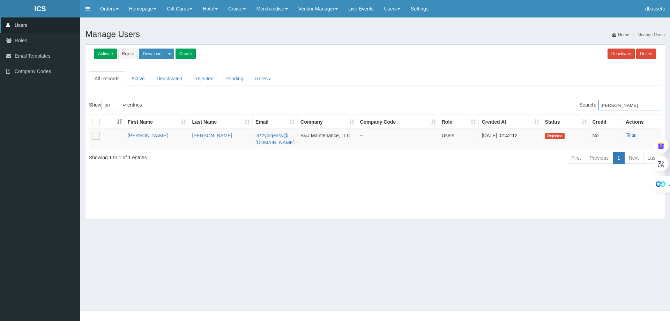
type input "[PERSON_NAME]"
click at [112, 20] on link "Orders" at bounding box center [122, 24] width 55 height 9
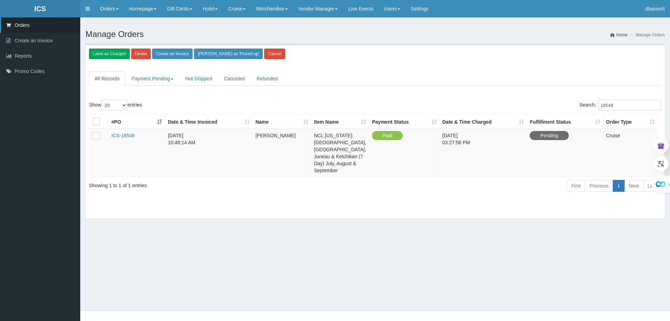
drag, startPoint x: 258, startPoint y: 135, endPoint x: 297, endPoint y: 135, distance: 39.1
click at [297, 135] on td "[PERSON_NAME]" at bounding box center [282, 153] width 59 height 48
click at [290, 136] on td "[PERSON_NAME]" at bounding box center [282, 153] width 59 height 48
click at [277, 133] on td "[PERSON_NAME]" at bounding box center [282, 153] width 59 height 48
click at [121, 135] on link "ICS-18548" at bounding box center [122, 136] width 23 height 6
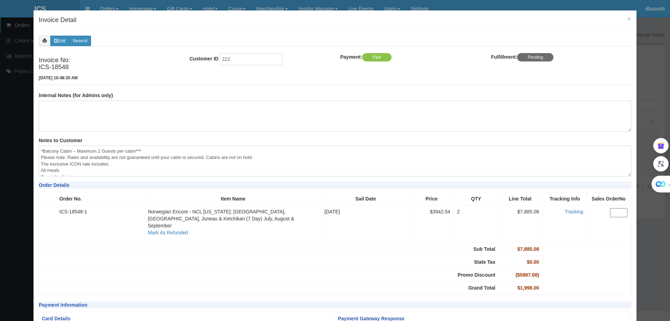
click at [622, 17] on h4 "Invoice Detail" at bounding box center [335, 20] width 593 height 9
click at [627, 21] on span "×" at bounding box center [629, 19] width 4 height 8
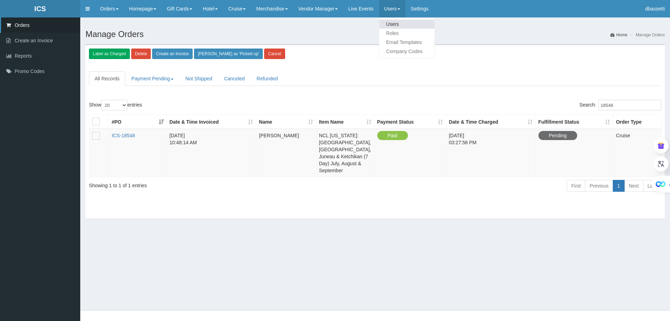
click at [405, 24] on link "Users" at bounding box center [406, 24] width 55 height 9
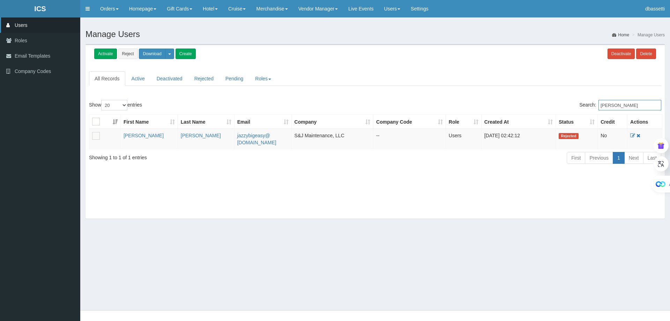
drag, startPoint x: 615, startPoint y: 101, endPoint x: 558, endPoint y: 107, distance: 57.6
click at [558, 107] on div "Search: [PERSON_NAME]" at bounding box center [520, 106] width 281 height 12
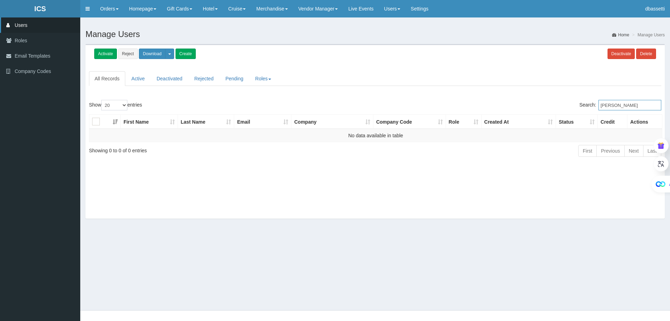
type input "[PERSON_NAME]"
drag, startPoint x: 640, startPoint y: 103, endPoint x: 586, endPoint y: 108, distance: 55.0
click at [590, 106] on label "Search: [PERSON_NAME]" at bounding box center [620, 105] width 82 height 10
type input "[PERSON_NAME]"
click at [400, 6] on link "Users" at bounding box center [392, 8] width 27 height 17
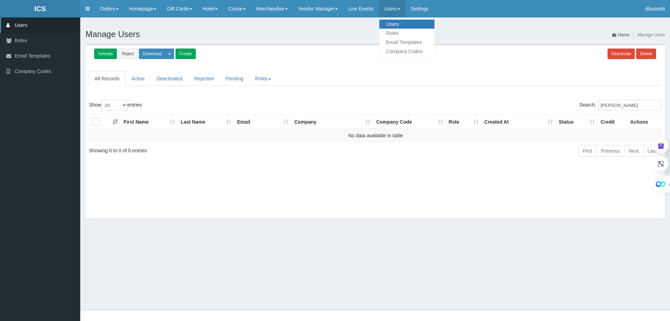
click at [404, 26] on link "Users" at bounding box center [406, 24] width 55 height 9
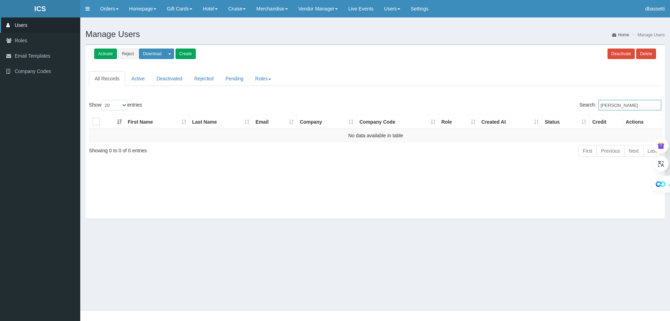
drag, startPoint x: 613, startPoint y: 105, endPoint x: 575, endPoint y: 102, distance: 37.8
click at [579, 103] on label "Search: Marie Kang" at bounding box center [620, 105] width 82 height 10
click at [627, 106] on input "Kang" at bounding box center [630, 105] width 63 height 10
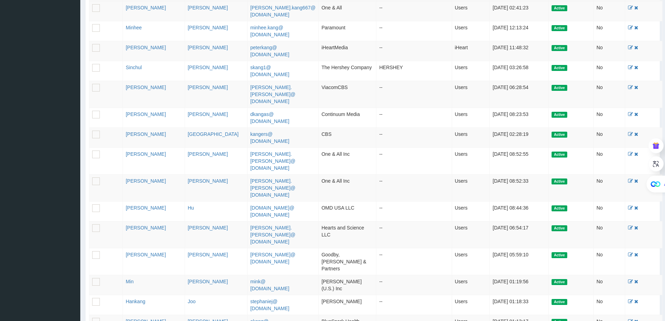
scroll to position [175, 0]
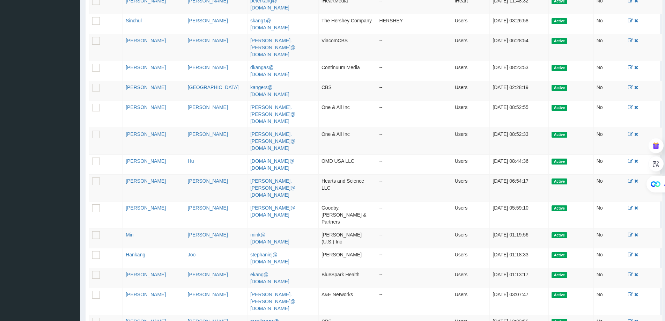
type input "Kang"
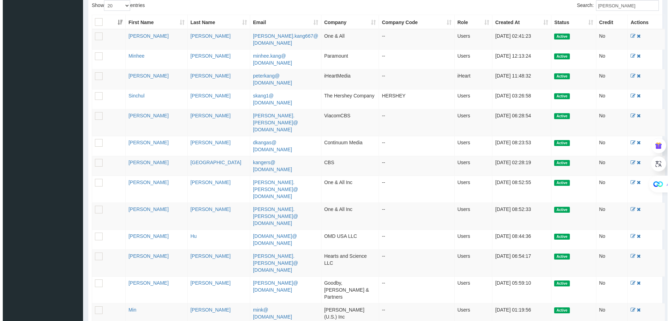
scroll to position [0, 0]
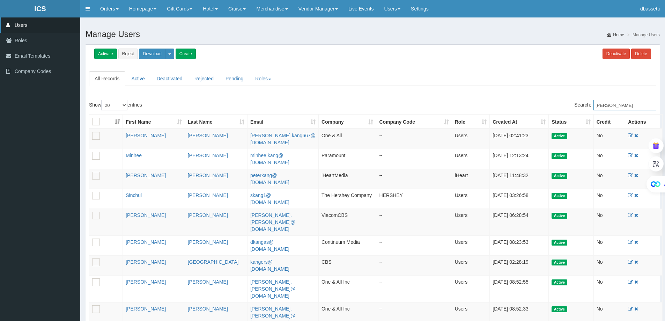
drag, startPoint x: 620, startPoint y: 107, endPoint x: 563, endPoint y: 103, distance: 57.7
click at [563, 103] on div "Search: Kang" at bounding box center [517, 106] width 279 height 12
paste input "Laurie Oberti"
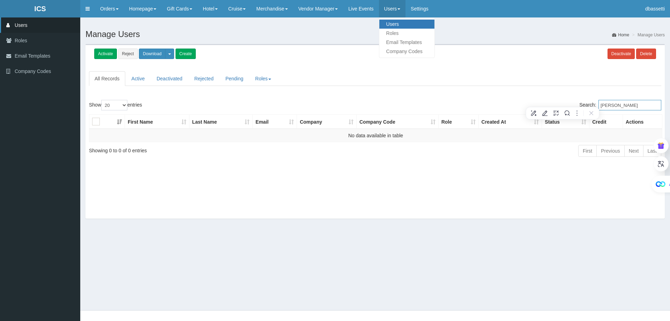
type input "Laurie Oberti"
click at [401, 23] on link "Users" at bounding box center [406, 24] width 55 height 9
drag, startPoint x: 615, startPoint y: 106, endPoint x: 556, endPoint y: 100, distance: 59.3
click at [570, 107] on div "Search: [PERSON_NAME]" at bounding box center [520, 106] width 281 height 12
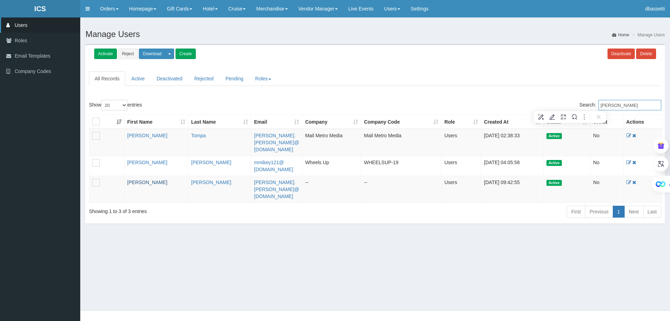
type input "[PERSON_NAME]"
click at [136, 179] on link "[PERSON_NAME]" at bounding box center [147, 182] width 40 height 6
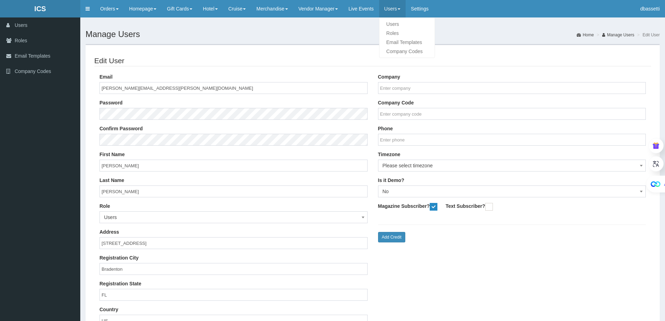
drag, startPoint x: 396, startPoint y: 11, endPoint x: 401, endPoint y: 17, distance: 8.2
click at [396, 11] on link "Users" at bounding box center [392, 8] width 27 height 17
click at [402, 23] on link "Users" at bounding box center [406, 24] width 55 height 9
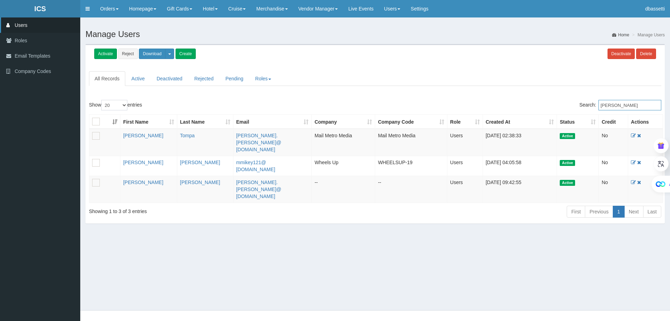
click at [589, 104] on label "Search: [PERSON_NAME]" at bounding box center [620, 105] width 82 height 10
paste input "[EMAIL_ADDRESS][DOMAIN_NAME]"
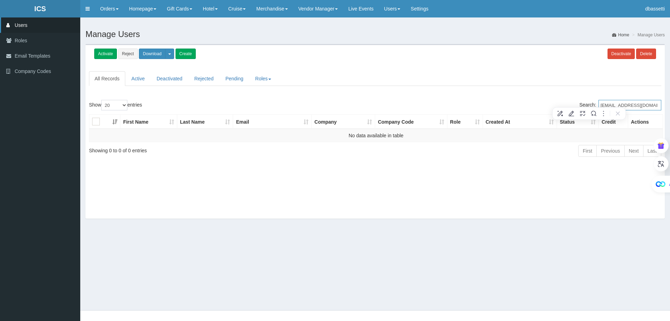
type input "[EMAIL_ADDRESS][DOMAIN_NAME]"
click at [110, 10] on link "Orders" at bounding box center [109, 8] width 29 height 17
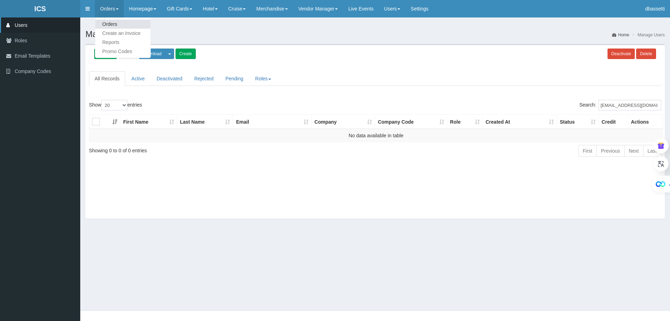
click at [111, 21] on link "Orders" at bounding box center [122, 24] width 55 height 9
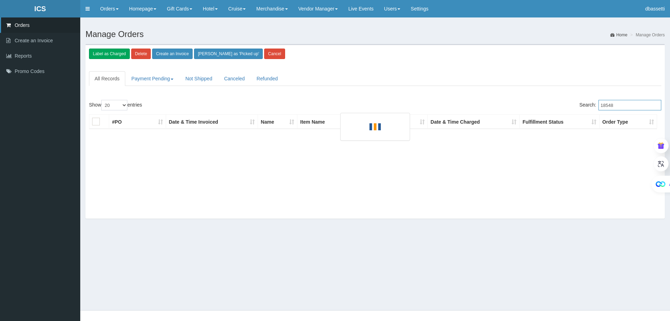
drag, startPoint x: 626, startPoint y: 106, endPoint x: 584, endPoint y: 104, distance: 42.3
click at [584, 104] on label "Search: 18548" at bounding box center [620, 105] width 82 height 10
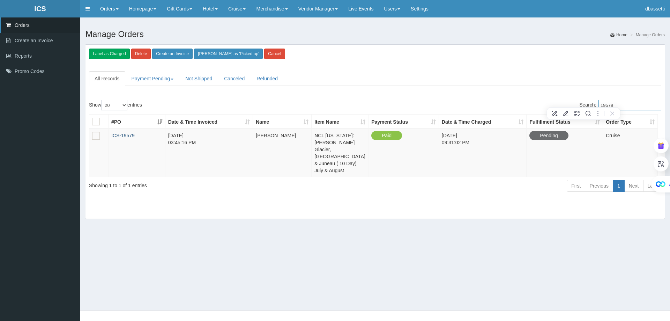
type input "19579"
click at [130, 138] on link "ICS-19579" at bounding box center [122, 136] width 23 height 6
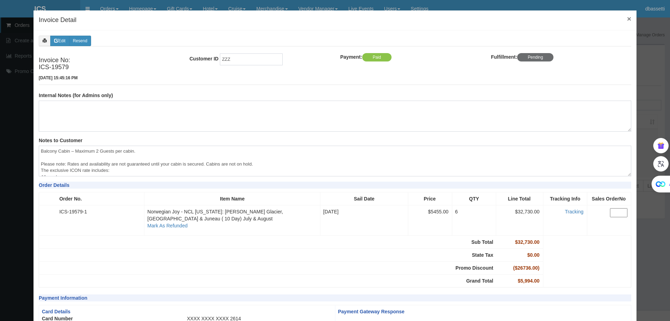
click at [627, 20] on span "×" at bounding box center [629, 19] width 4 height 8
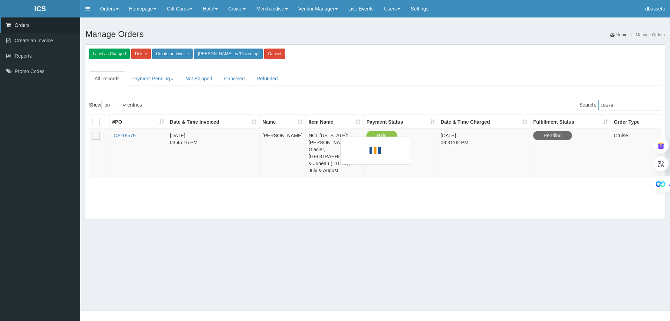
drag, startPoint x: 631, startPoint y: 110, endPoint x: 581, endPoint y: 106, distance: 49.7
click at [581, 106] on label "Search: 19579" at bounding box center [620, 105] width 82 height 10
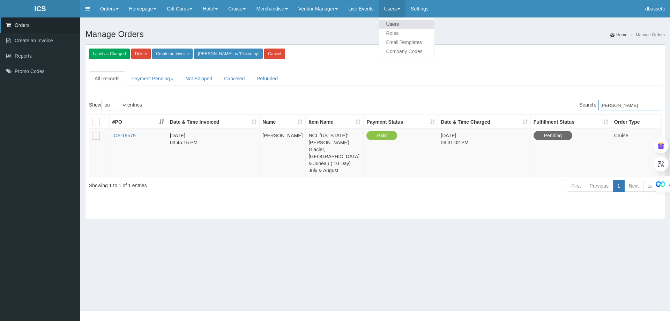
type input "[PERSON_NAME]"
click at [405, 21] on link "Users" at bounding box center [406, 24] width 55 height 9
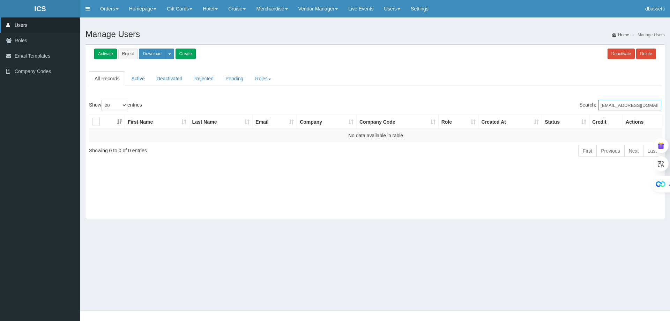
drag, startPoint x: 654, startPoint y: 105, endPoint x: 557, endPoint y: 101, distance: 96.8
click at [558, 101] on div "Search: [EMAIL_ADDRESS][DOMAIN_NAME]" at bounding box center [520, 106] width 281 height 12
drag, startPoint x: 617, startPoint y: 104, endPoint x: 438, endPoint y: 112, distance: 179.9
click at [438, 113] on div "Show 20 40 100 500 All entries Search: [PERSON_NAME] First Name Last Name Email…" at bounding box center [375, 129] width 572 height 59
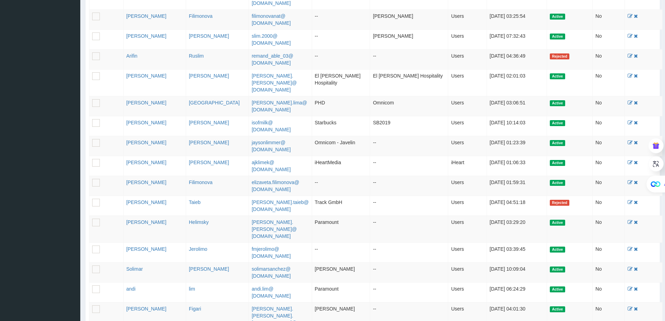
scroll to position [250, 0]
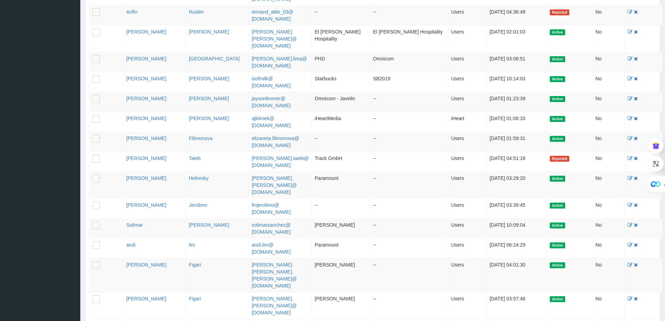
type input "Lim"
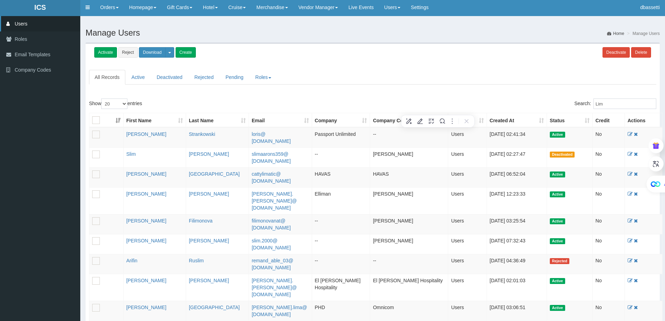
scroll to position [0, 0]
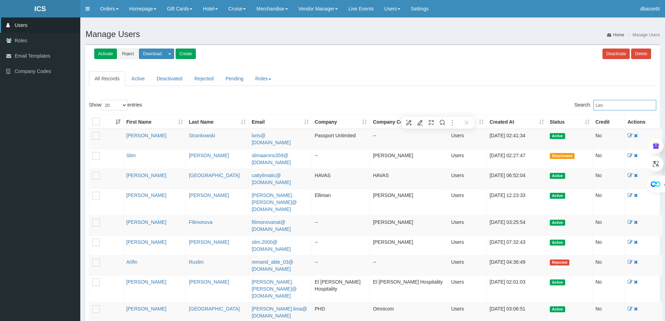
drag, startPoint x: 623, startPoint y: 107, endPoint x: 592, endPoint y: 107, distance: 31.4
click at [592, 107] on label "Search: [PERSON_NAME]" at bounding box center [615, 105] width 82 height 10
paste input "[PERSON_NAME]"
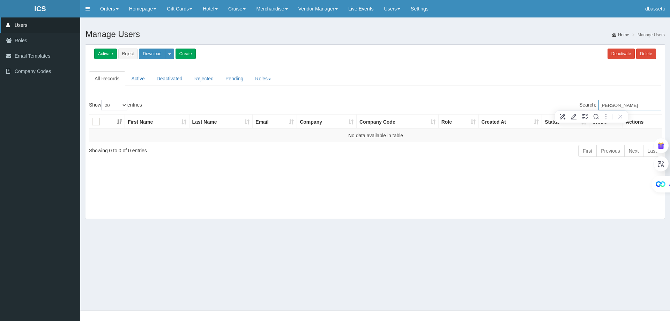
drag, startPoint x: 609, startPoint y: 105, endPoint x: 560, endPoint y: 106, distance: 48.9
click at [561, 106] on div "Search: [PERSON_NAME]" at bounding box center [520, 106] width 281 height 12
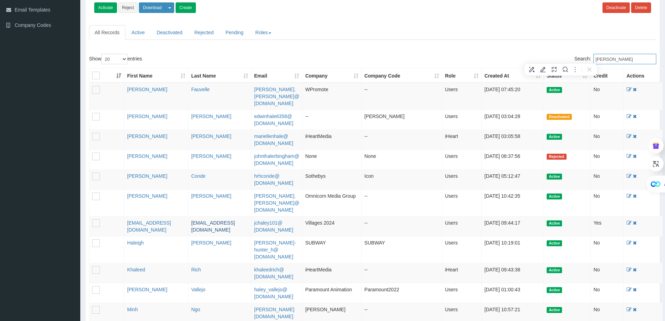
scroll to position [175, 0]
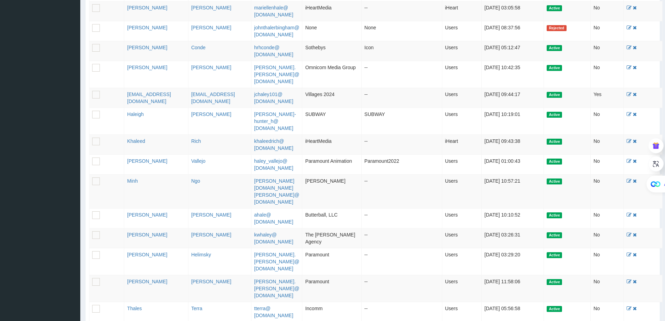
type input "Hale"
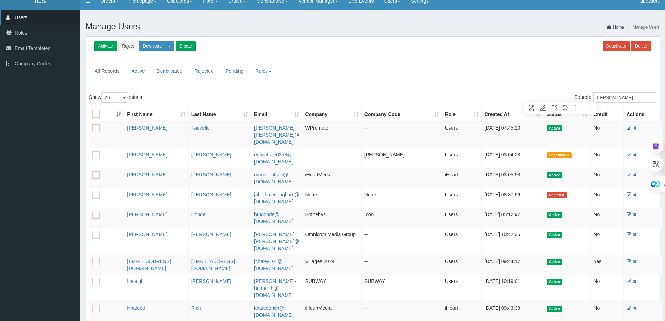
scroll to position [0, 0]
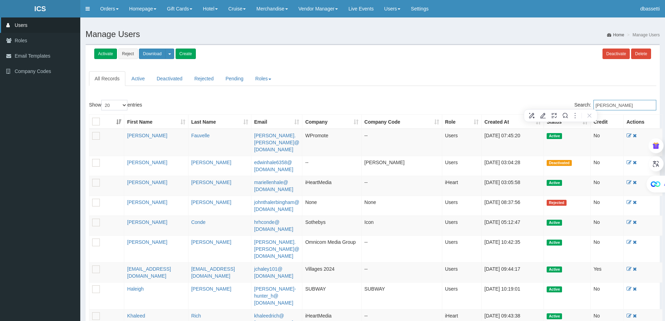
drag, startPoint x: 629, startPoint y: 109, endPoint x: 434, endPoint y: 62, distance: 200.2
click at [551, 95] on div "Activate Reject Download User Report Magazine Subscribers Credit Report Text Su…" at bounding box center [373, 323] width 574 height 559
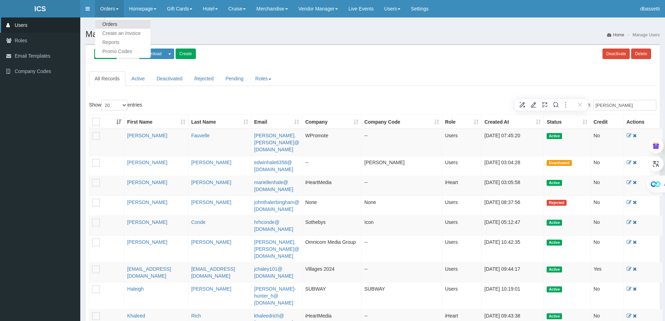
click at [110, 23] on link "Orders" at bounding box center [122, 24] width 55 height 9
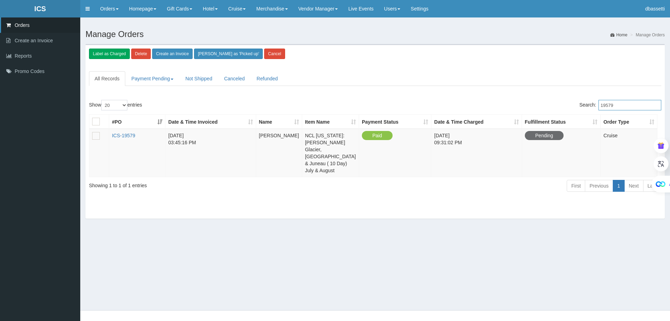
drag, startPoint x: 627, startPoint y: 105, endPoint x: 572, endPoint y: 103, distance: 55.2
click at [581, 104] on label "Search: 19579" at bounding box center [620, 105] width 82 height 10
type input "18771"
click at [126, 136] on link "ICS-18771" at bounding box center [123, 136] width 23 height 6
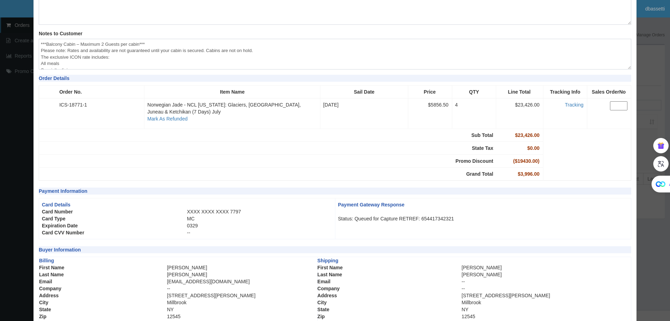
scroll to position [151, 0]
